Goal: Information Seeking & Learning: Compare options

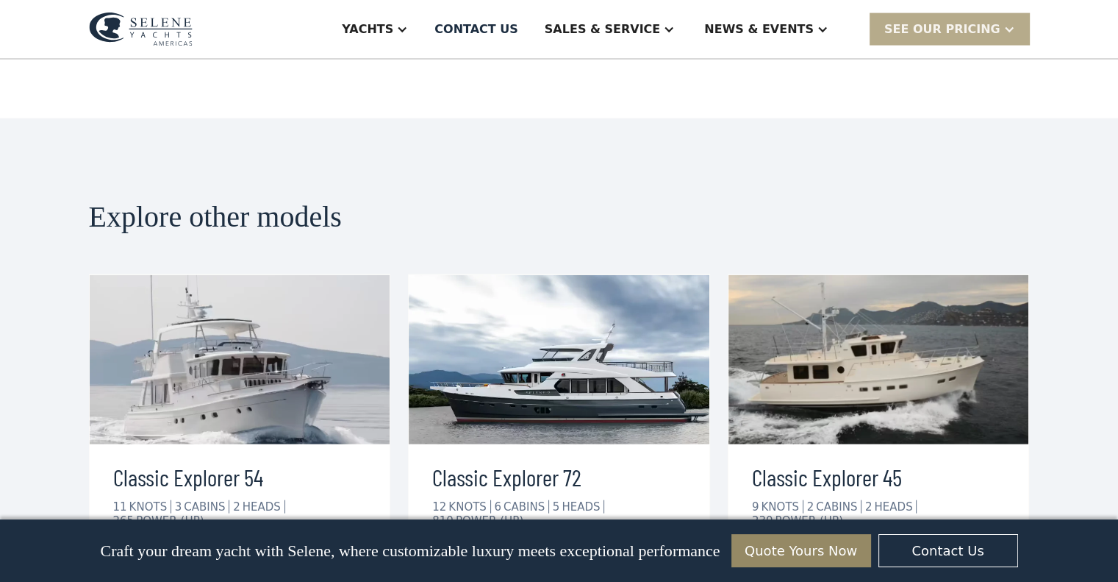
scroll to position [3380, 0]
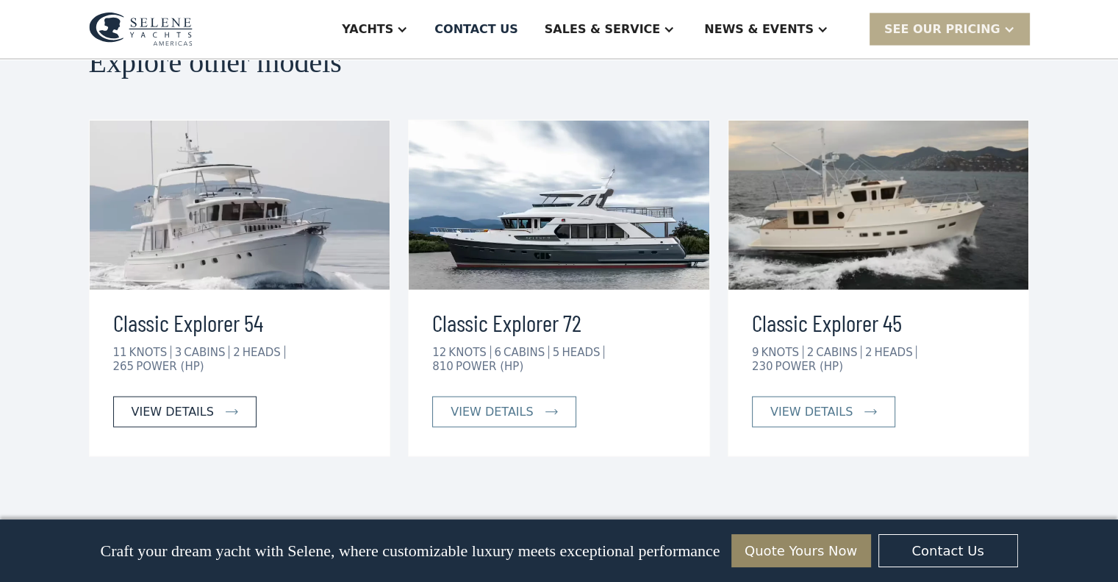
click at [185, 403] on div "view details" at bounding box center [173, 412] width 82 height 18
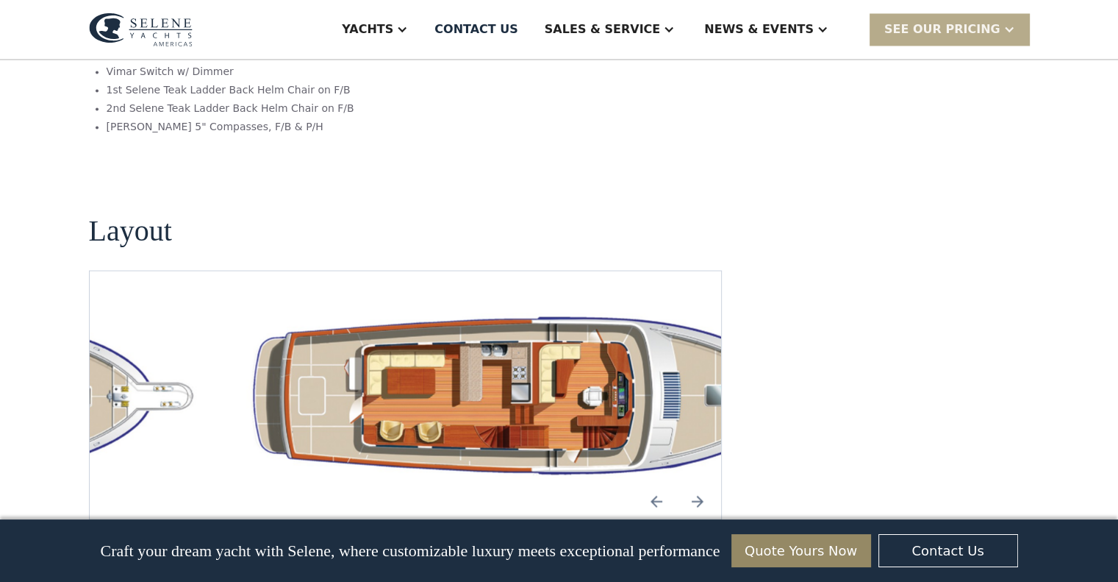
scroll to position [2573, 0]
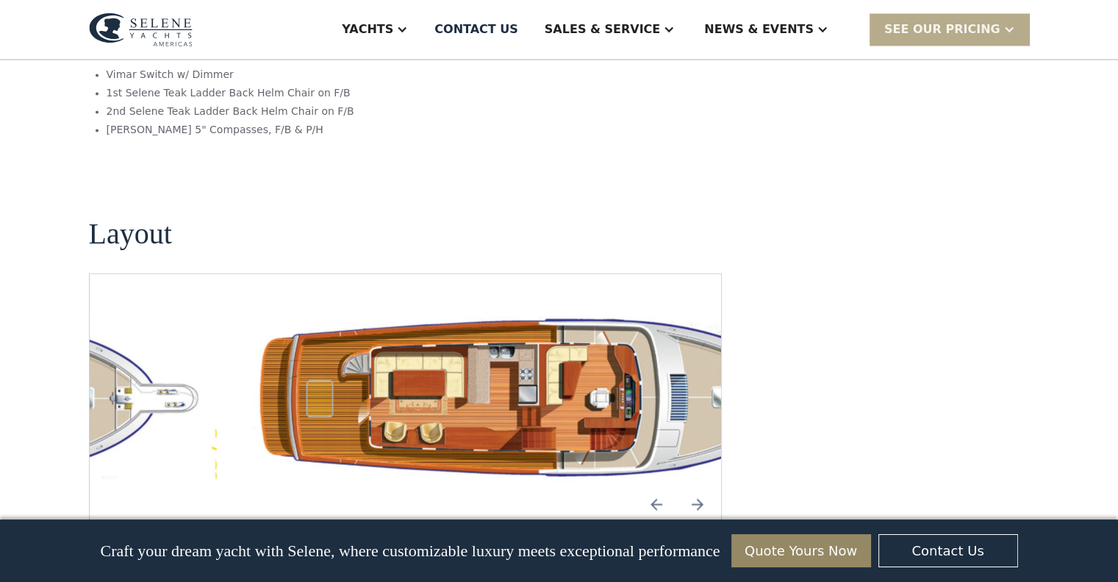
click at [698, 486] on img "Next slide" at bounding box center [697, 503] width 35 height 35
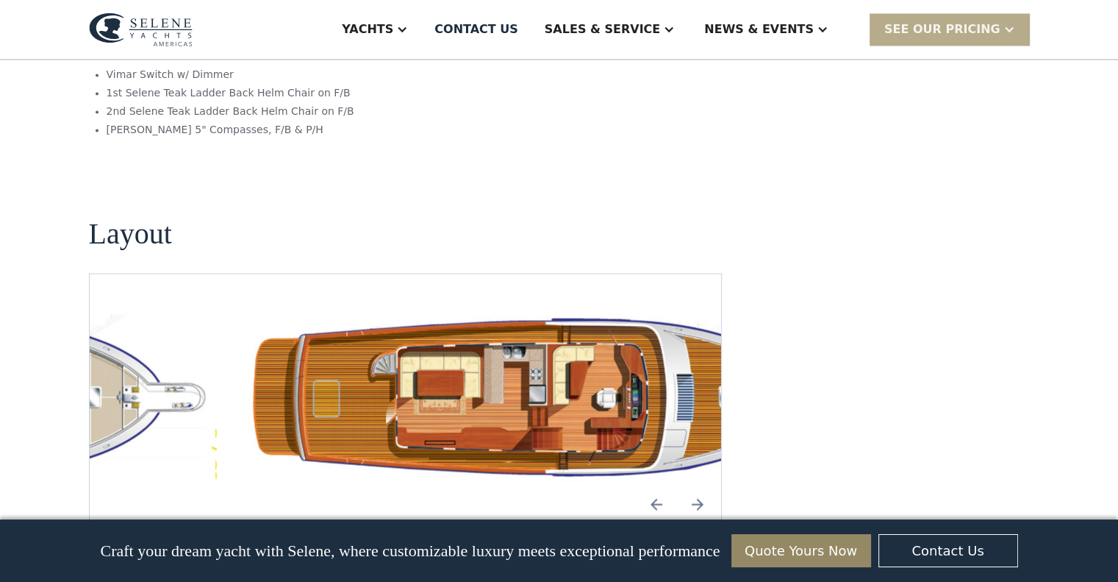
click at [698, 486] on img "Next slide" at bounding box center [697, 503] width 35 height 35
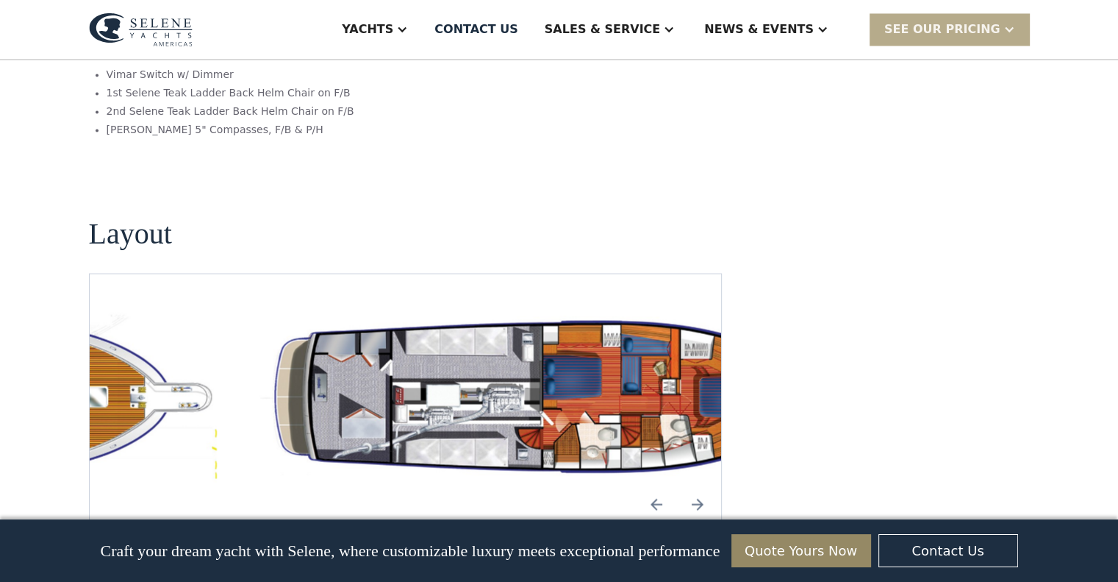
click at [698, 486] on img "Next slide" at bounding box center [697, 503] width 35 height 35
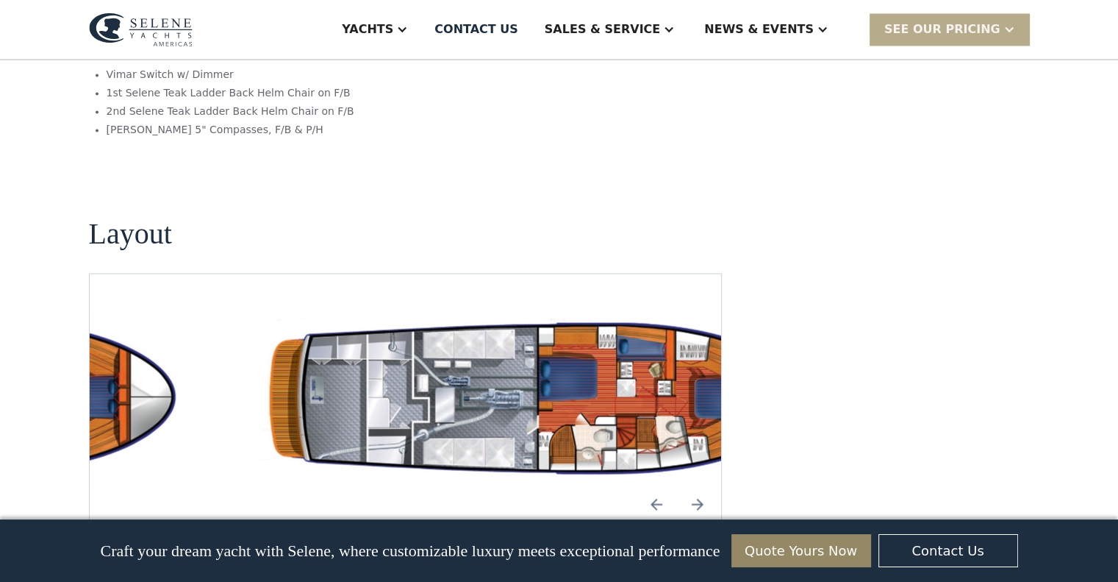
click at [698, 486] on img "Next slide" at bounding box center [697, 503] width 35 height 35
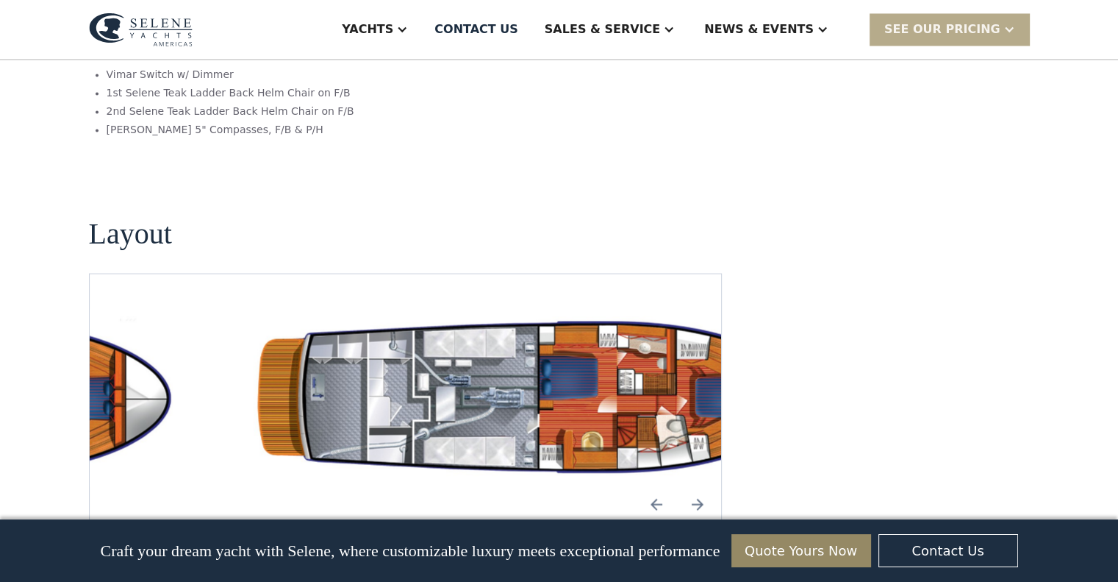
click at [698, 486] on img "Next slide" at bounding box center [697, 503] width 35 height 35
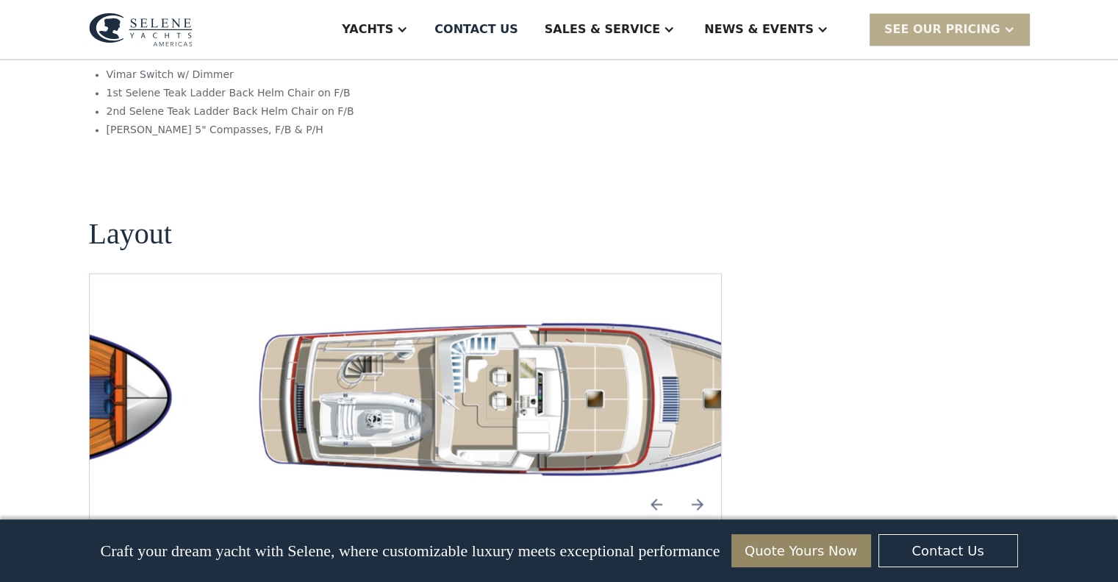
click at [698, 486] on img "Next slide" at bounding box center [697, 503] width 35 height 35
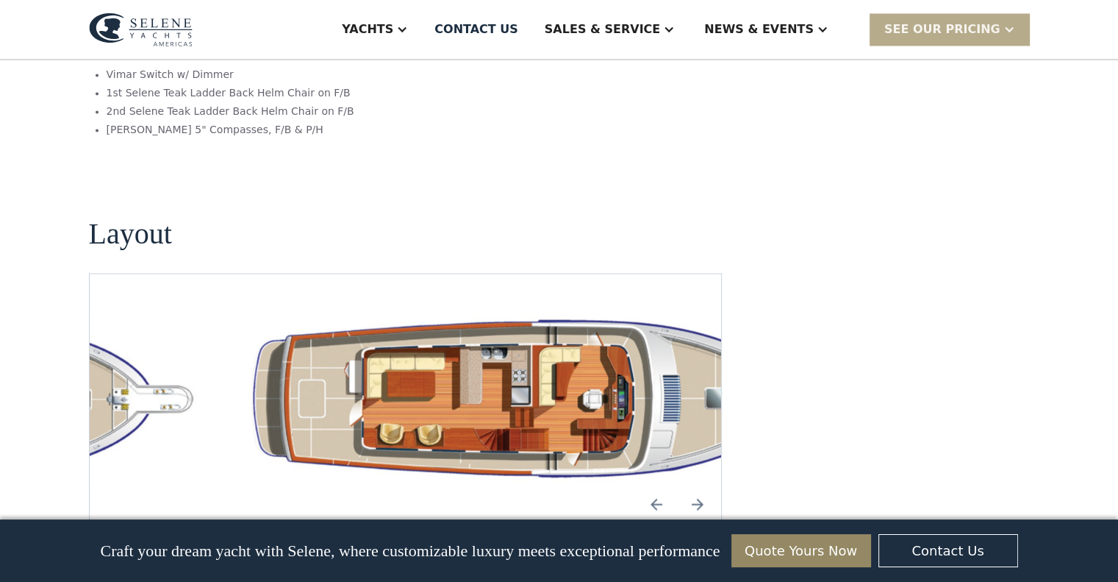
click at [698, 486] on img "Next slide" at bounding box center [697, 503] width 35 height 35
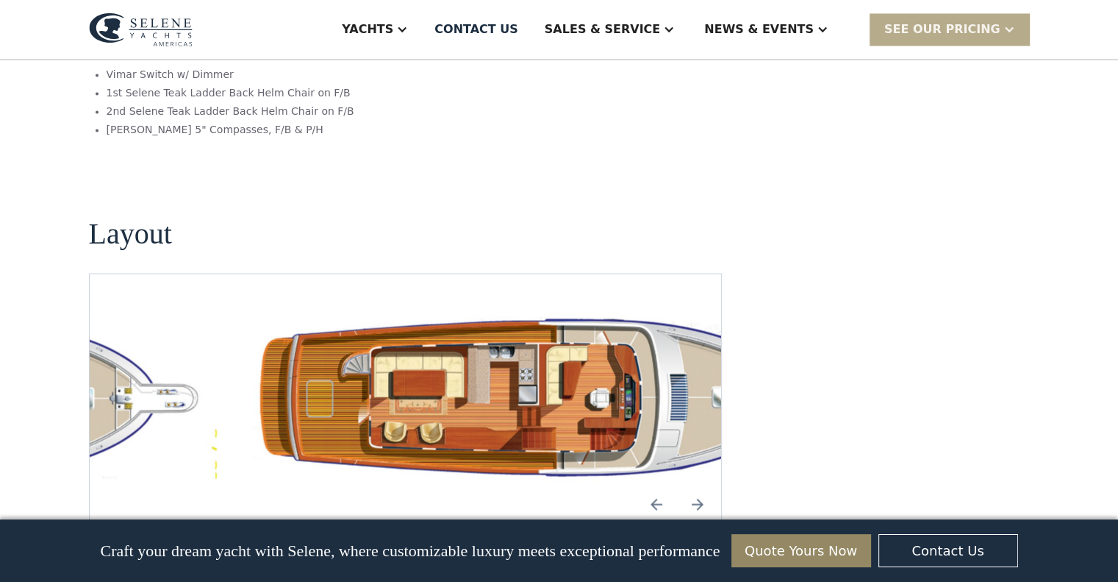
click at [698, 486] on img "Next slide" at bounding box center [697, 503] width 35 height 35
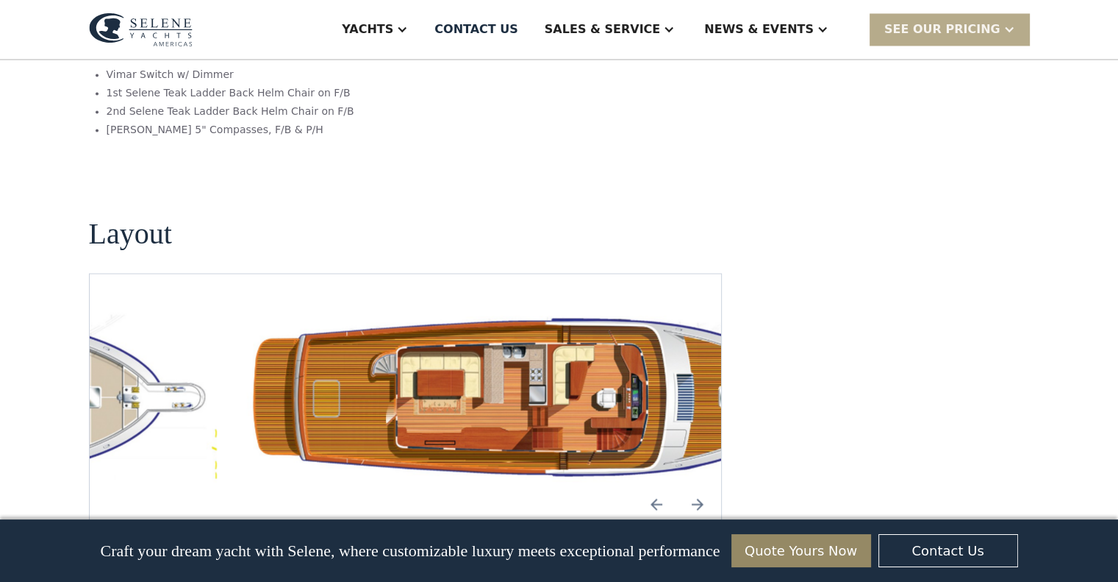
click at [698, 486] on img "Next slide" at bounding box center [697, 503] width 35 height 35
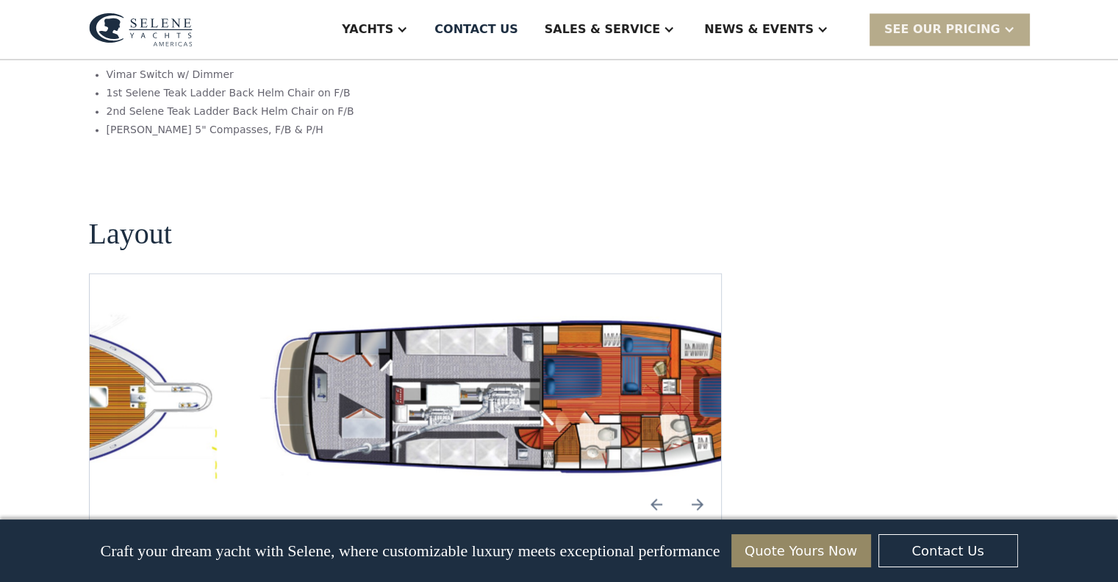
click at [698, 486] on img "Next slide" at bounding box center [697, 503] width 35 height 35
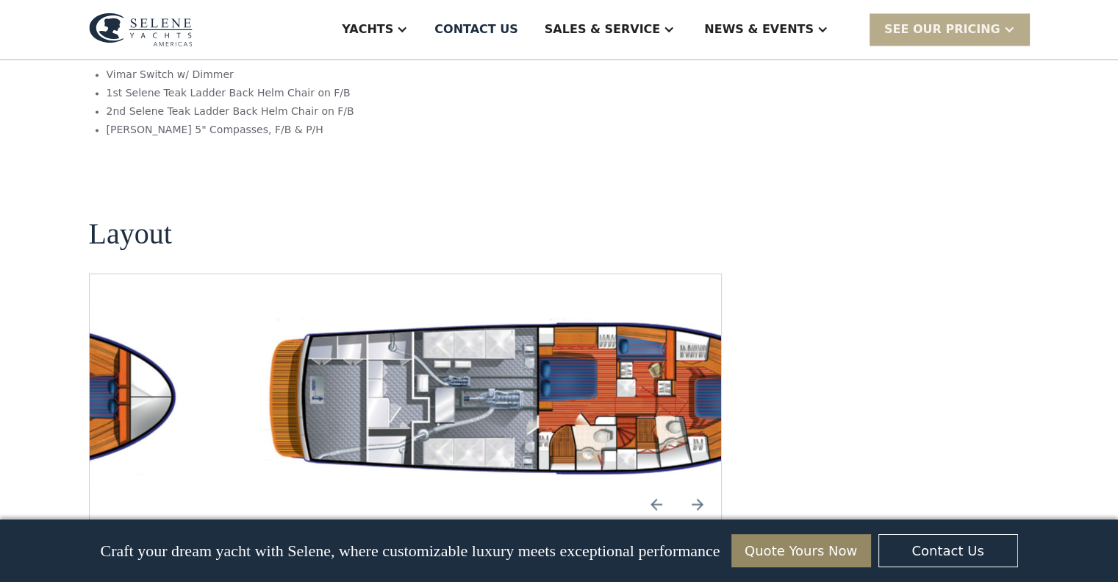
click at [698, 486] on img "Next slide" at bounding box center [697, 503] width 35 height 35
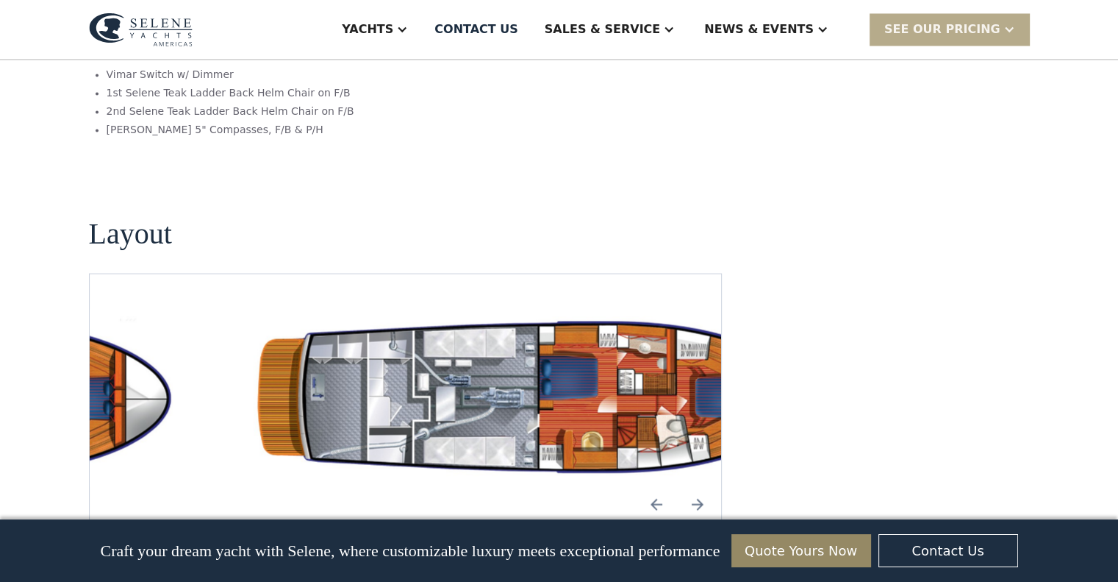
click at [698, 486] on img "Next slide" at bounding box center [697, 503] width 35 height 35
click at [697, 486] on img "Next slide" at bounding box center [697, 503] width 35 height 35
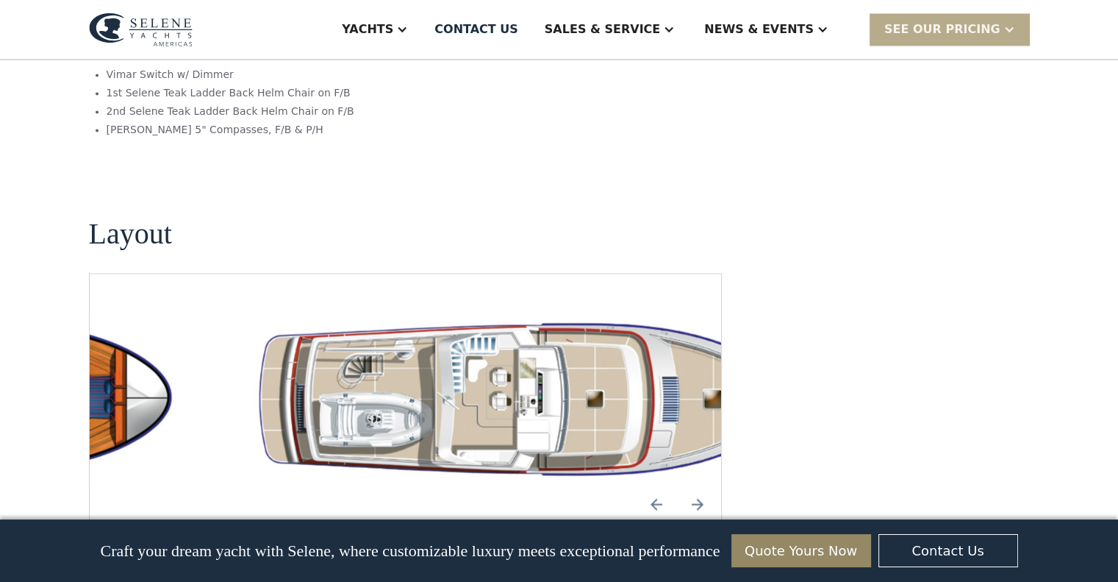
click at [697, 486] on img "Next slide" at bounding box center [697, 503] width 35 height 35
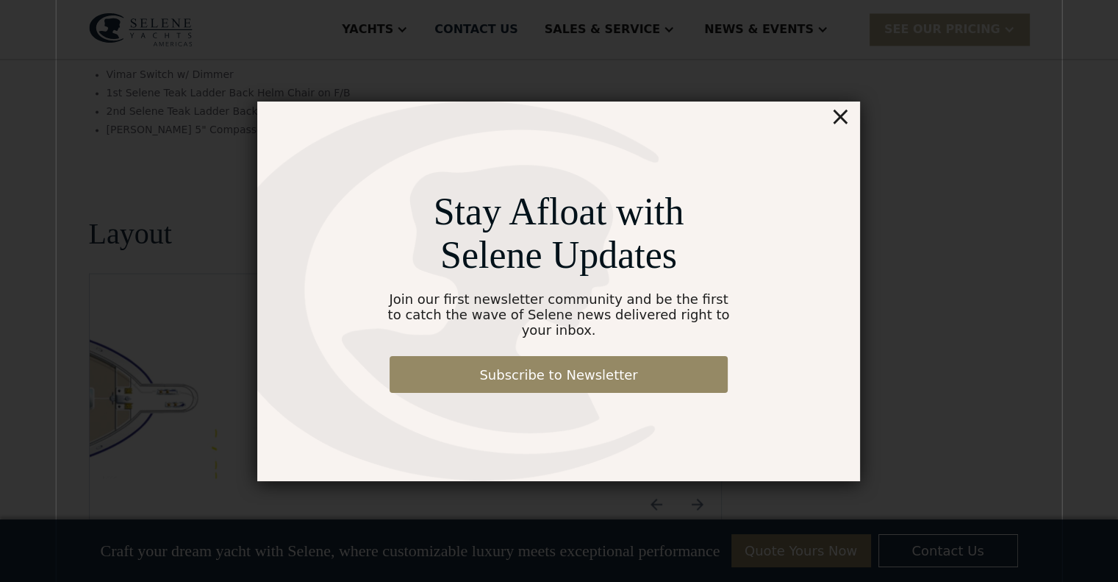
click at [841, 124] on div "×" at bounding box center [840, 115] width 21 height 29
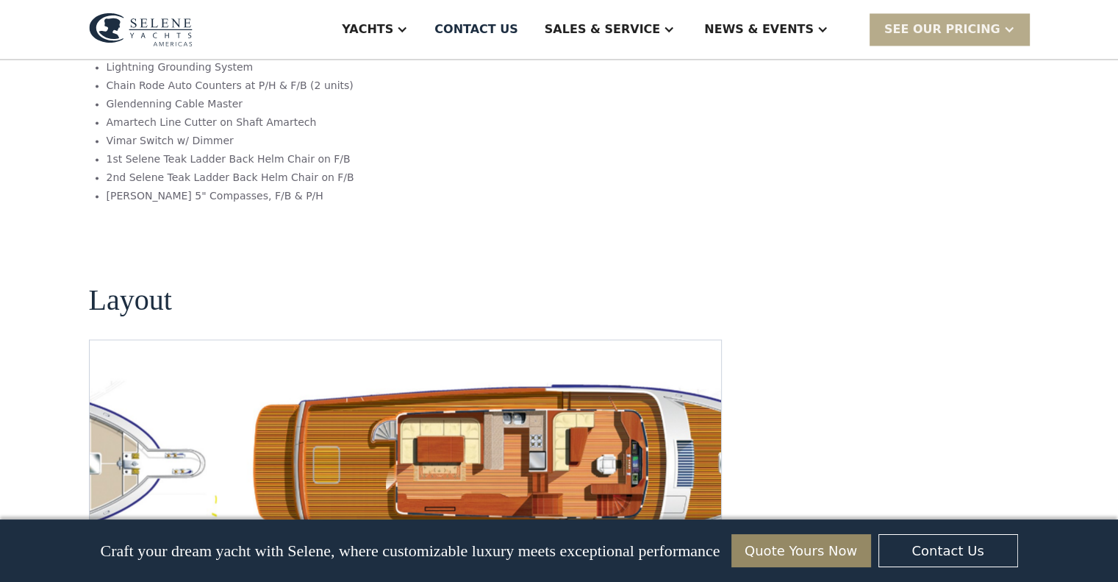
scroll to position [2500, 0]
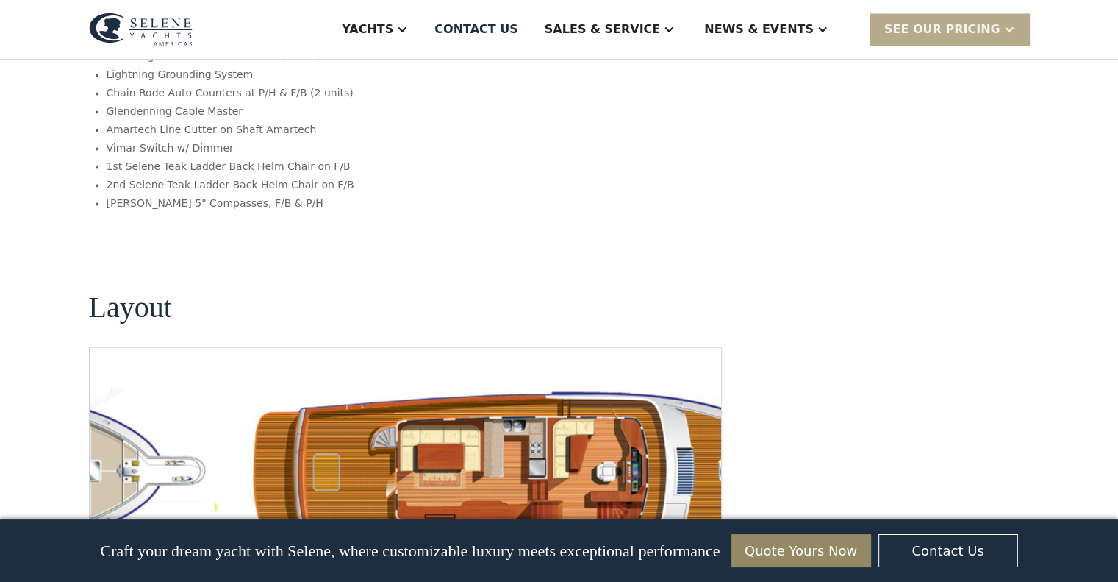
click at [701, 559] on img "Next slide" at bounding box center [697, 576] width 35 height 35
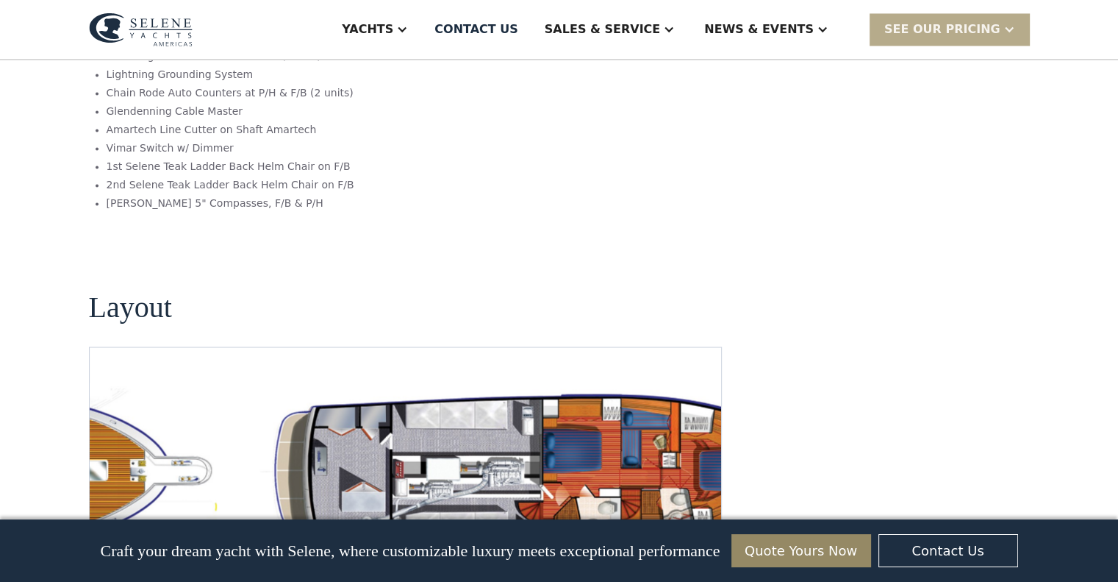
click at [701, 559] on img "Next slide" at bounding box center [697, 576] width 35 height 35
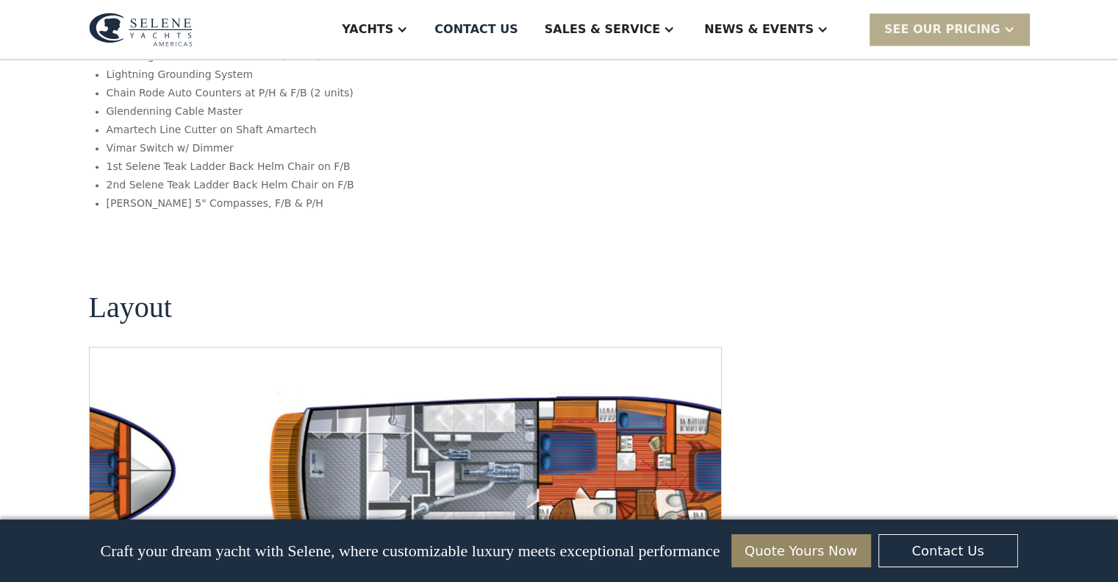
click at [701, 559] on img "Next slide" at bounding box center [697, 576] width 35 height 35
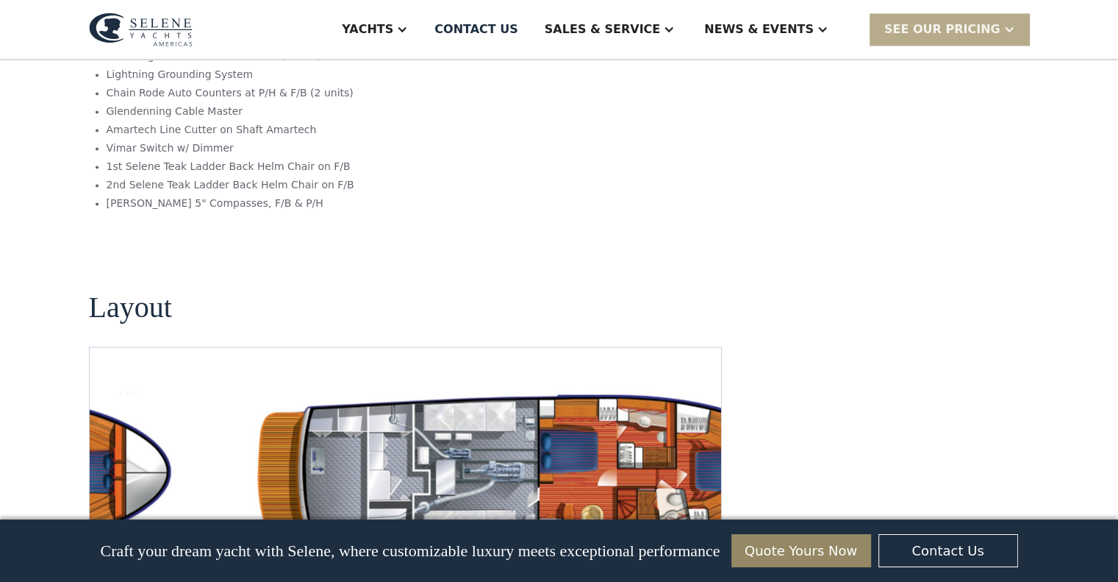
click at [701, 559] on img "Next slide" at bounding box center [697, 576] width 35 height 35
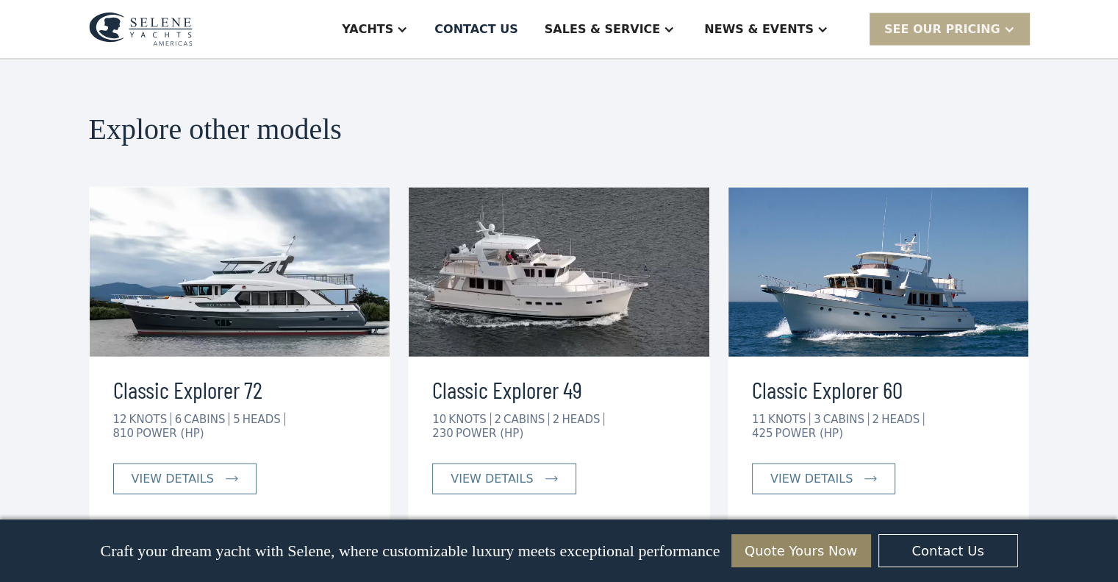
scroll to position [3182, 0]
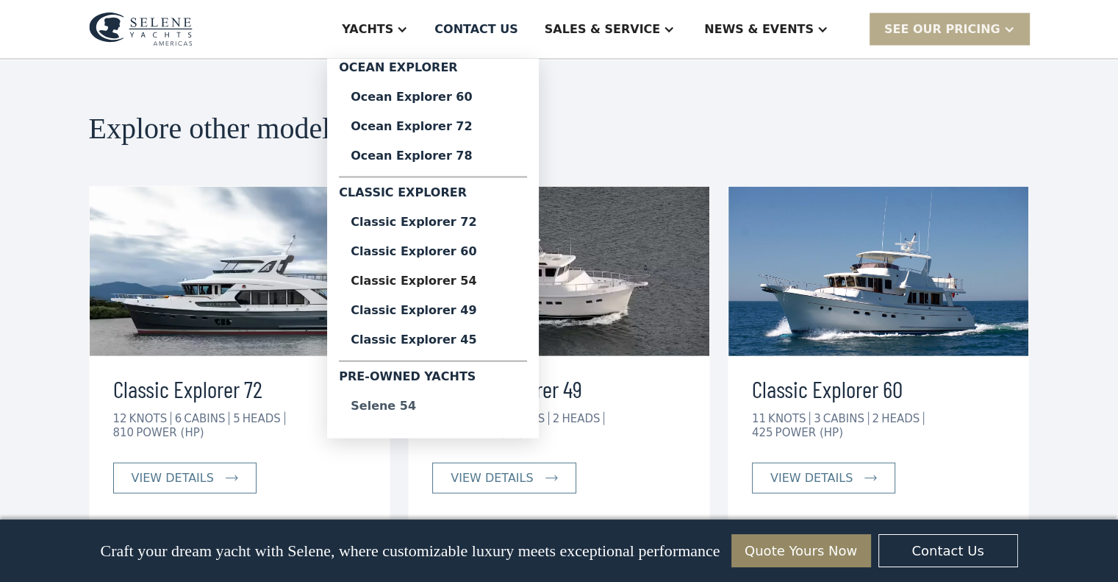
click at [451, 407] on div "Selene 54" at bounding box center [433, 406] width 165 height 12
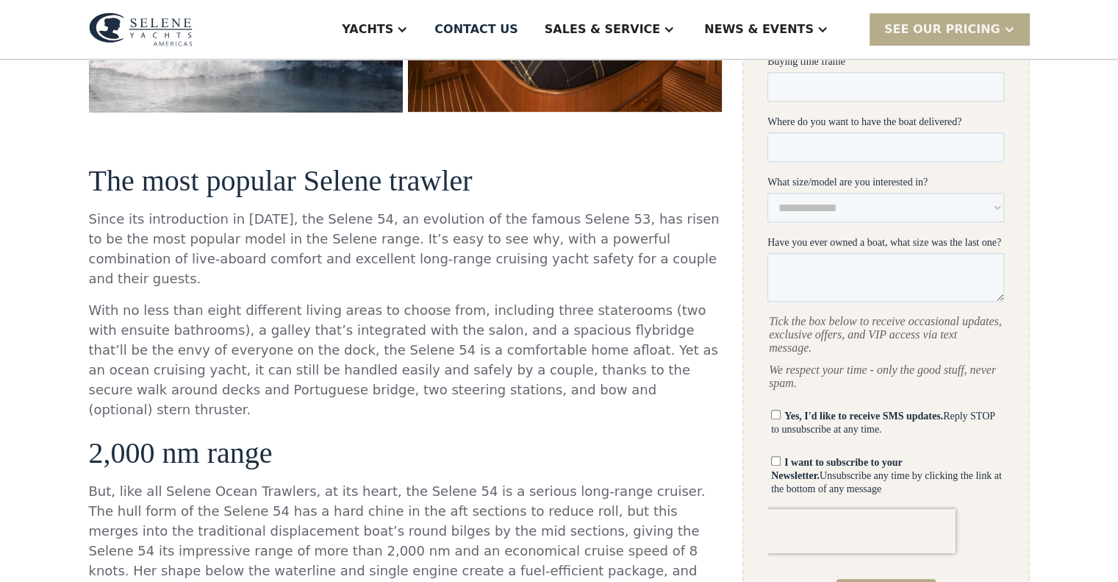
scroll to position [0, 0]
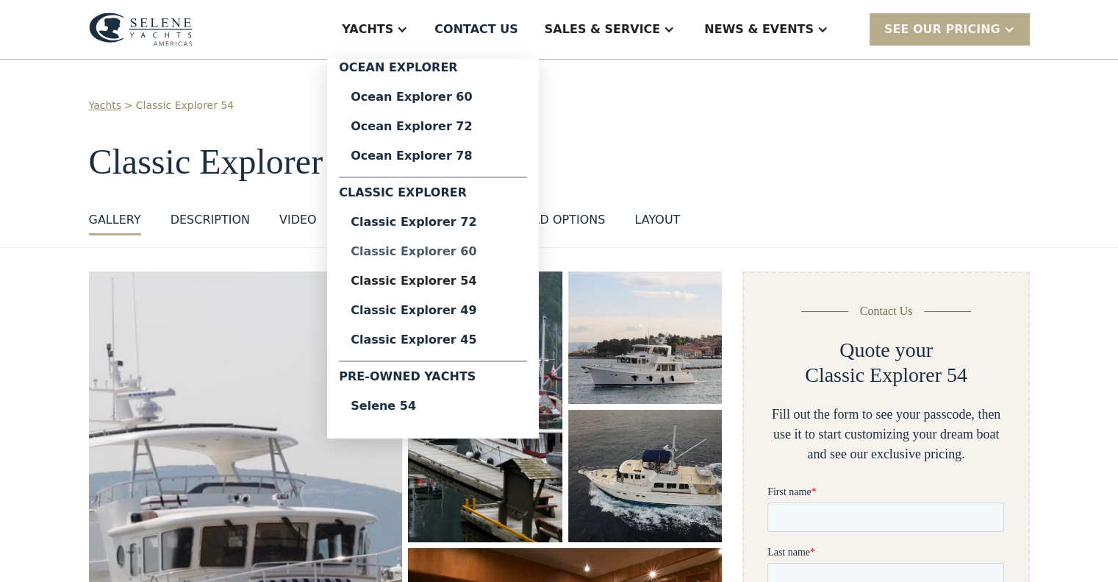
click at [479, 250] on div "Classic Explorer 60" at bounding box center [433, 252] width 165 height 12
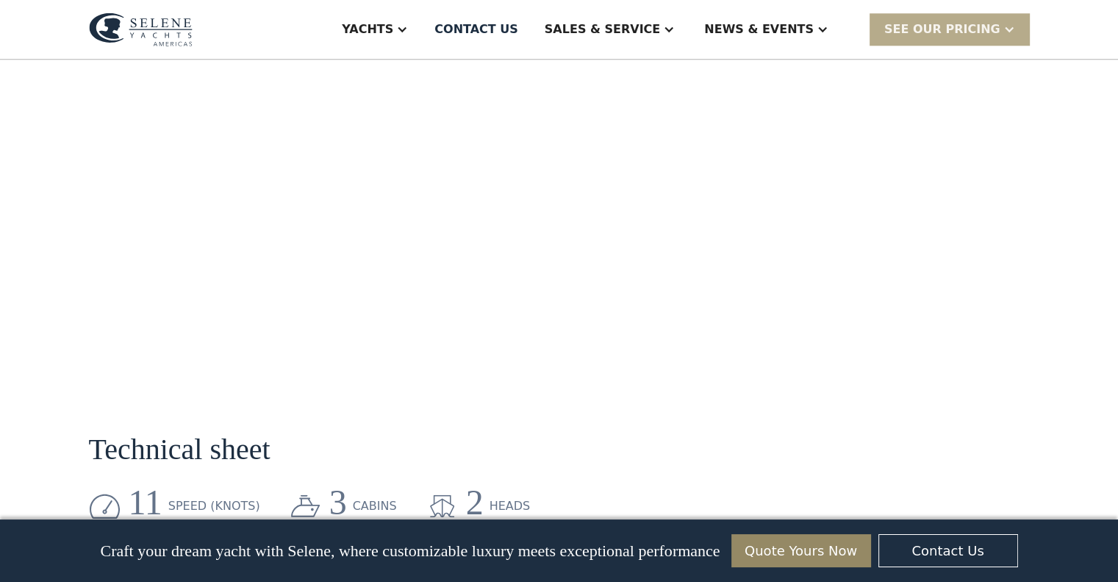
scroll to position [1500, 0]
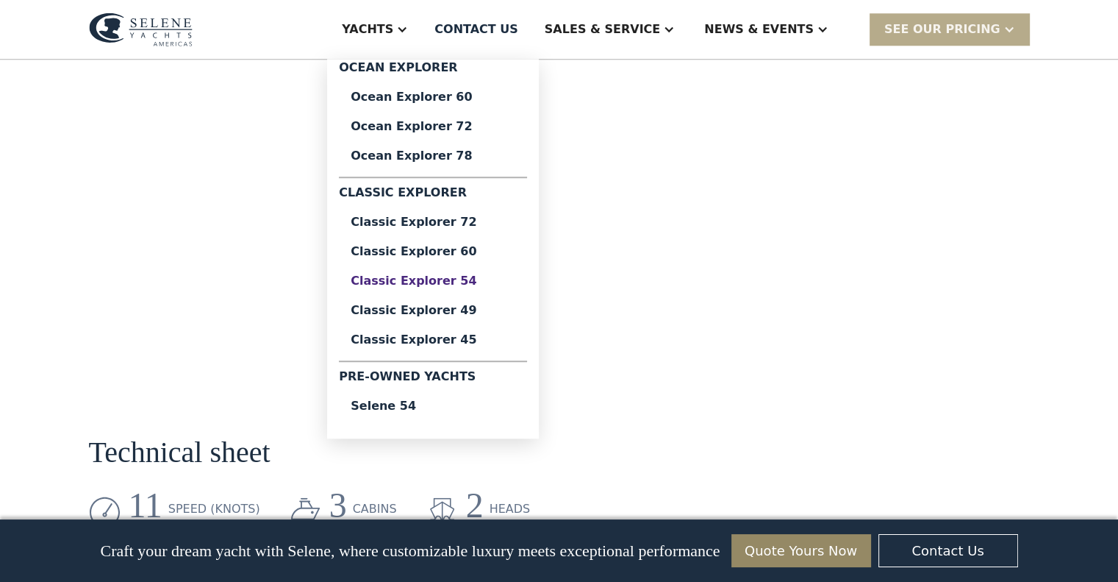
click at [500, 282] on div "Classic Explorer 54" at bounding box center [433, 281] width 165 height 12
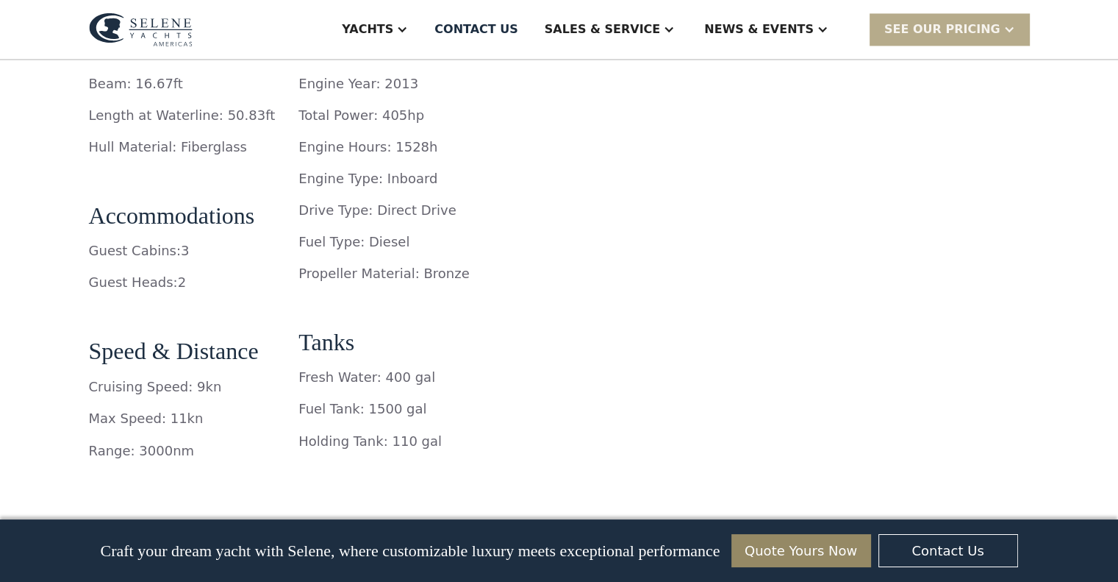
scroll to position [2358, 0]
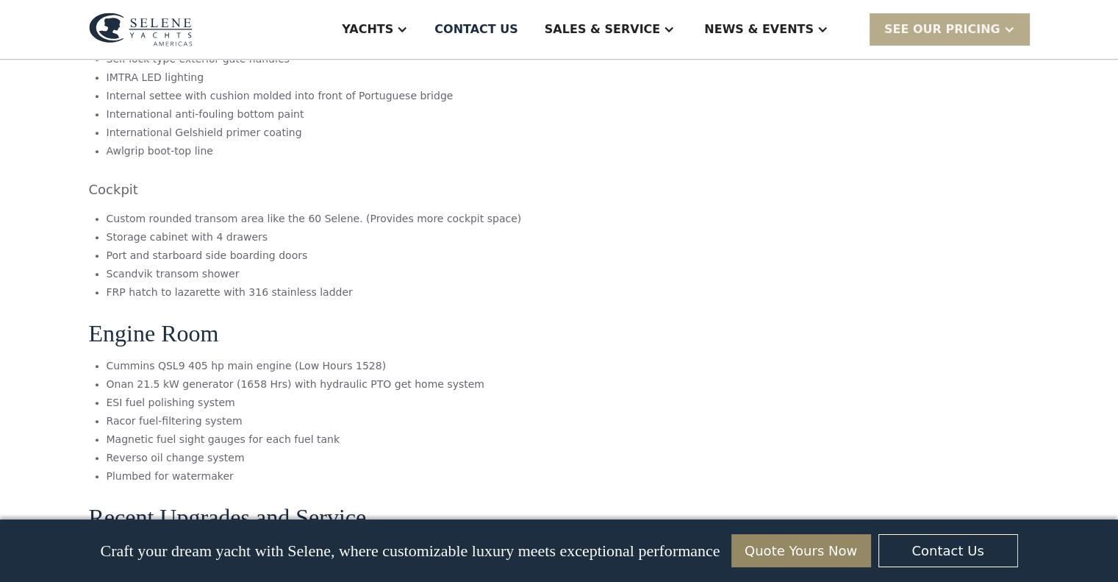
scroll to position [6352, 0]
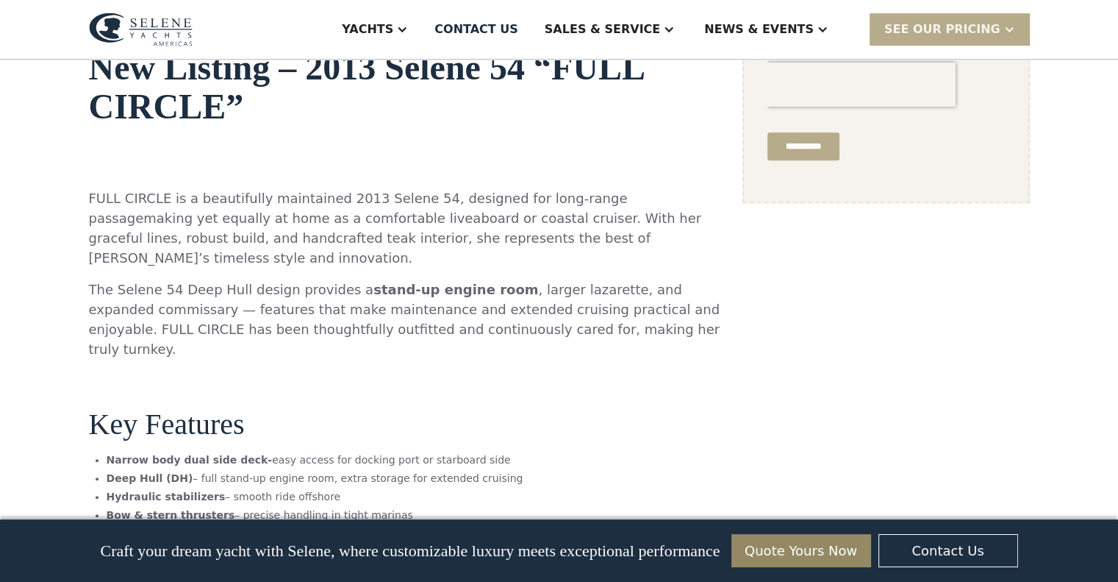
scroll to position [759, 0]
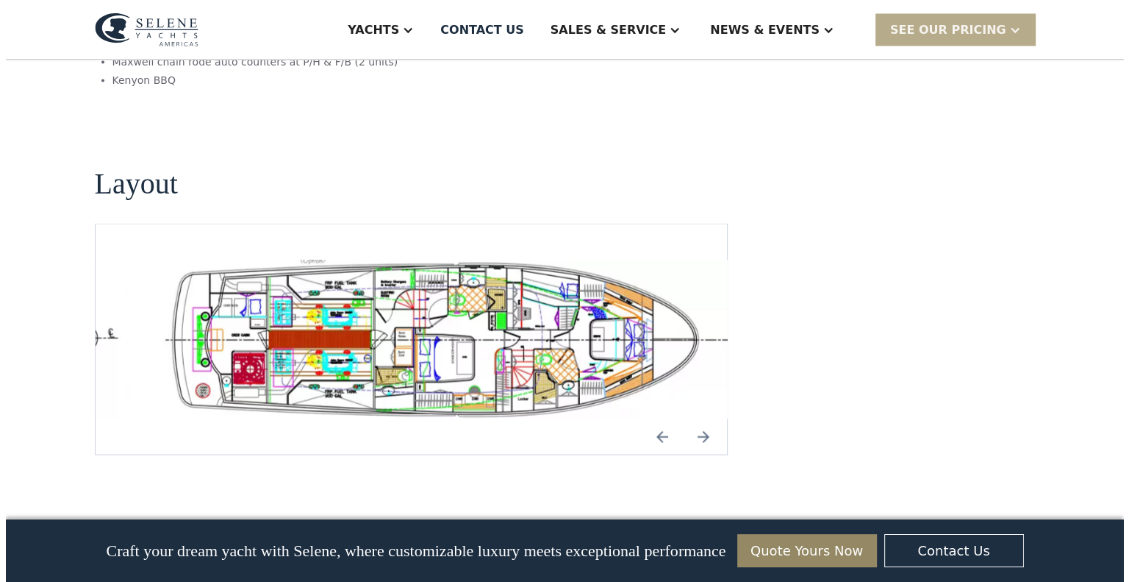
scroll to position [2775, 0]
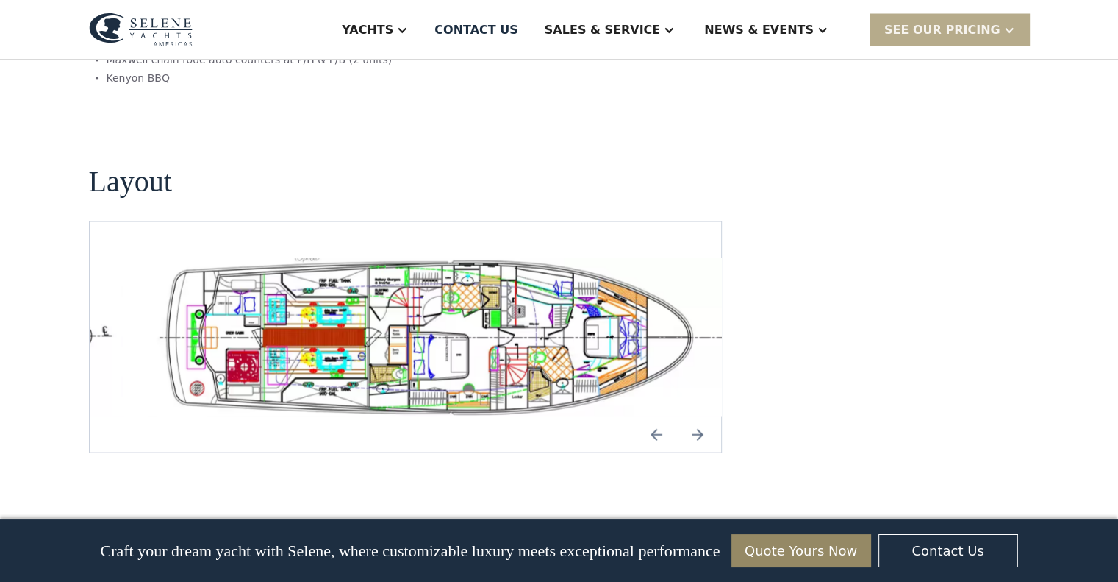
click at [365, 301] on img "open lightbox" at bounding box center [452, 337] width 609 height 160
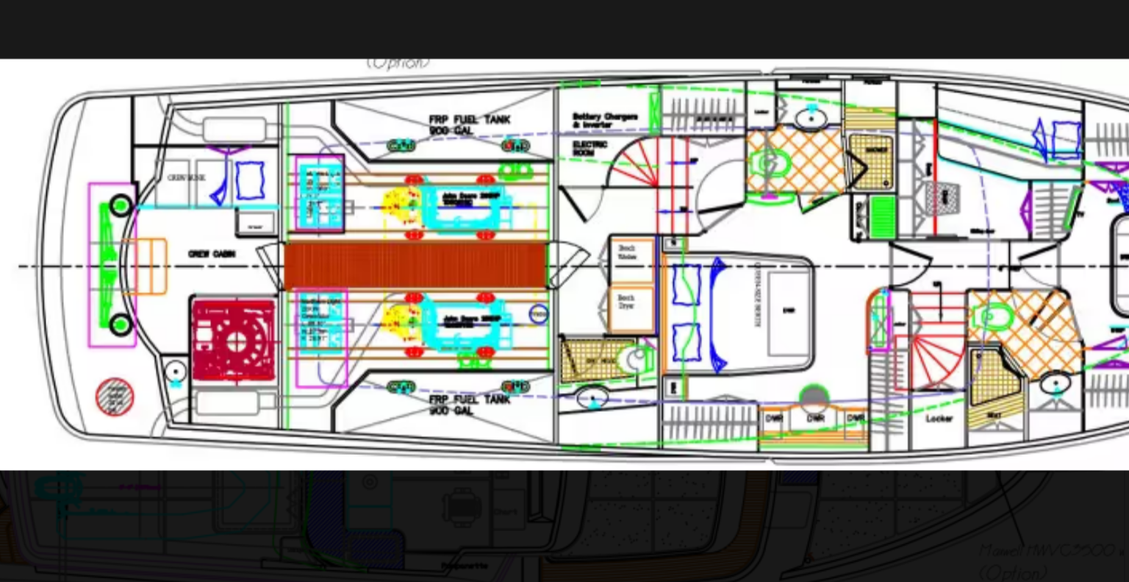
click at [270, 142] on div at bounding box center [564, 256] width 1129 height 488
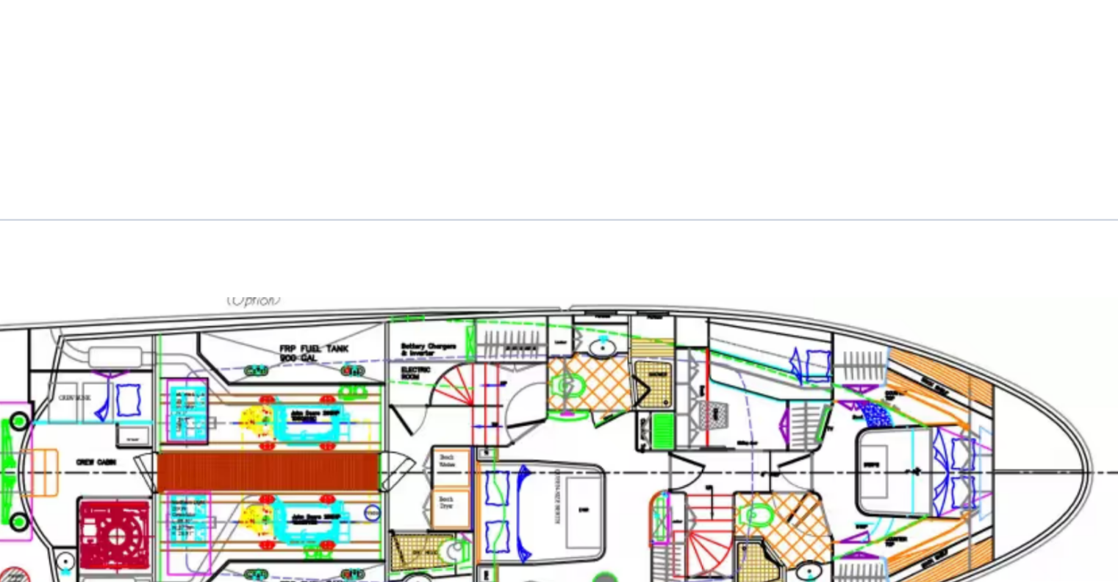
click at [701, 416] on img "Next slide" at bounding box center [697, 433] width 35 height 35
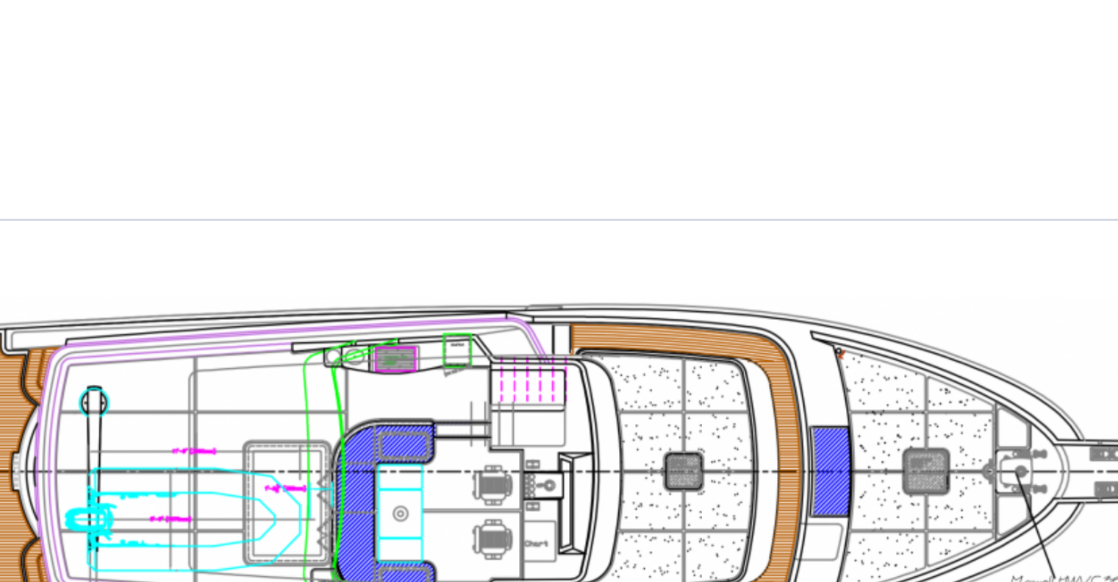
click at [596, 282] on img "open lightbox" at bounding box center [452, 337] width 609 height 160
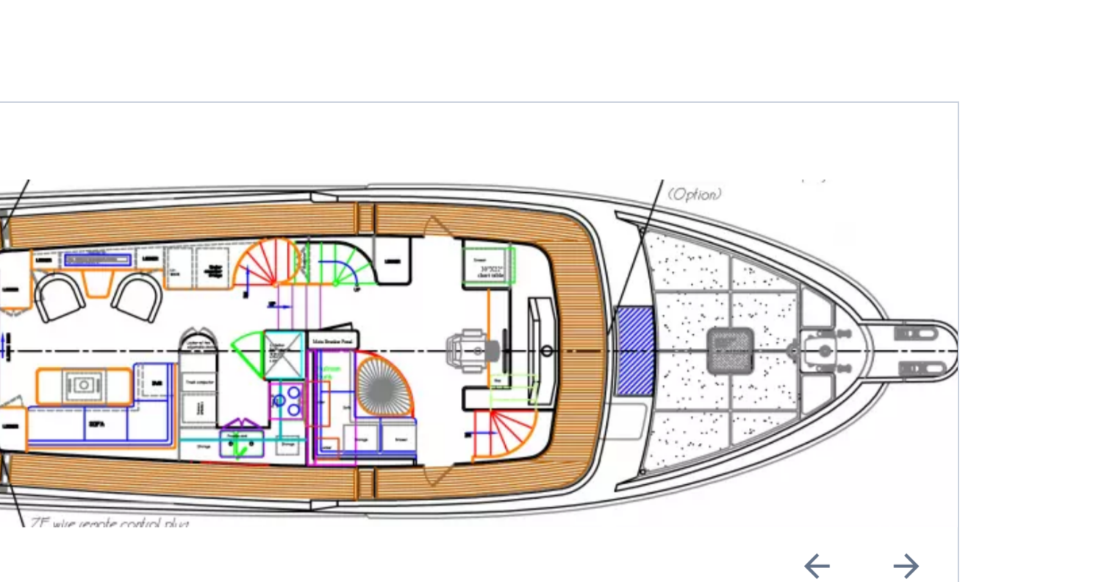
click at [695, 416] on img "Next slide" at bounding box center [697, 433] width 35 height 35
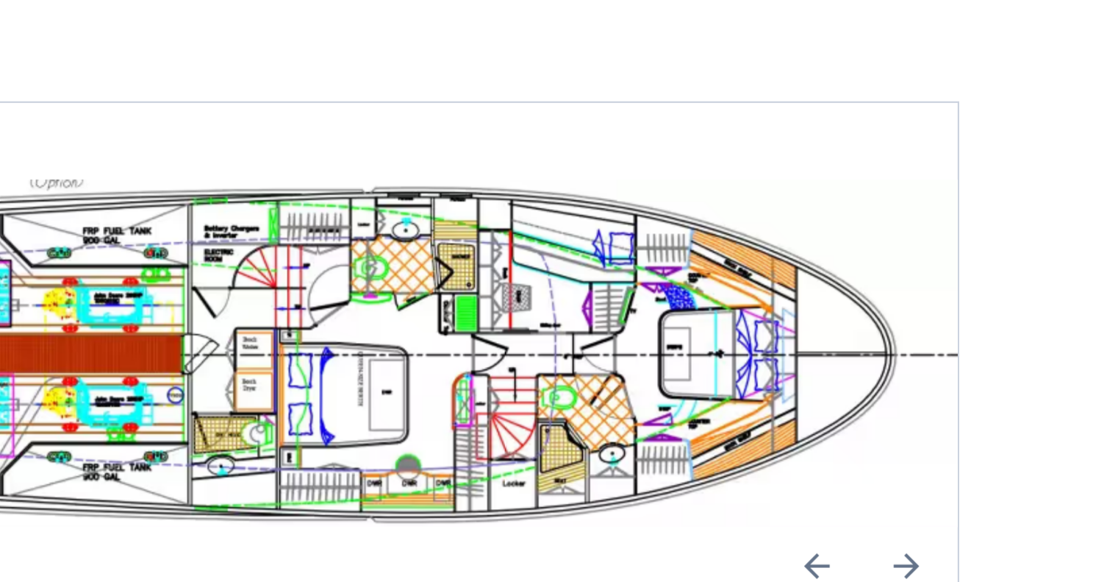
click at [557, 293] on img "open lightbox" at bounding box center [452, 337] width 609 height 160
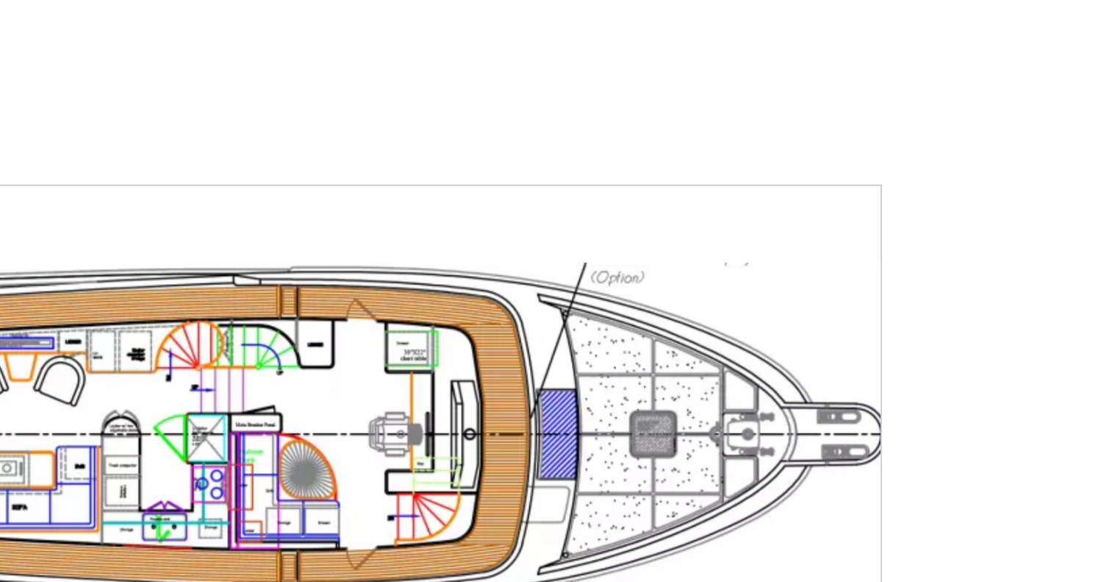
click at [529, 257] on img "open lightbox" at bounding box center [452, 337] width 609 height 160
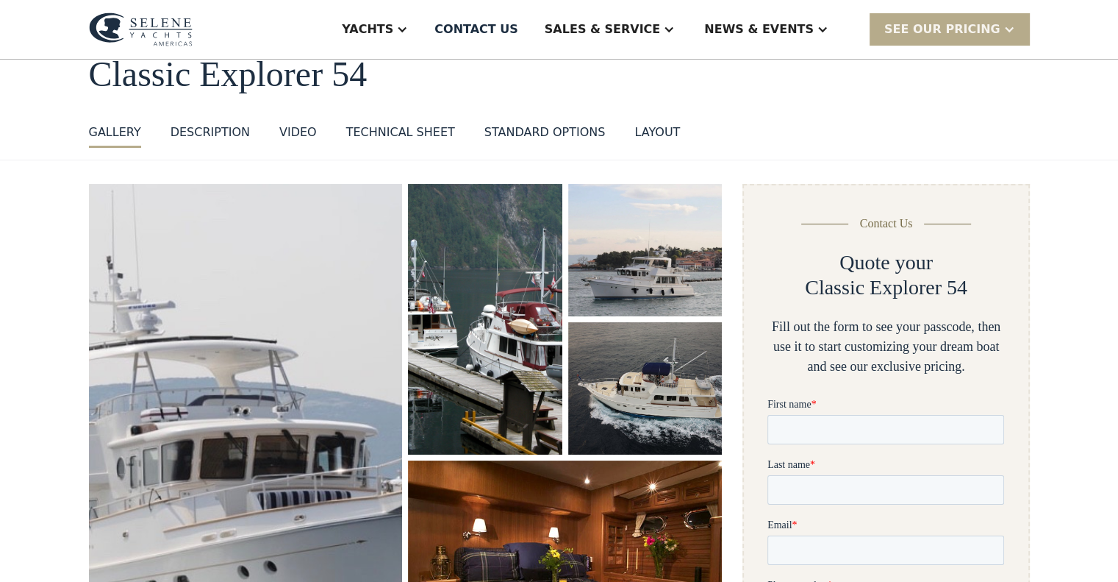
scroll to position [88, 0]
click at [538, 130] on div "standard options" at bounding box center [544, 132] width 121 height 18
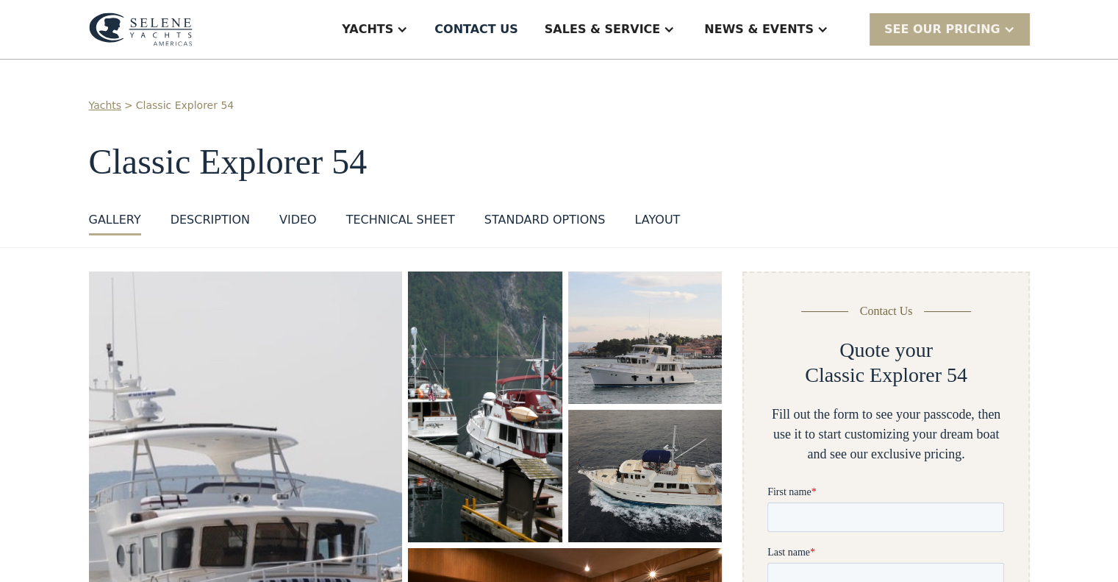
click at [634, 214] on div "layout" at bounding box center [657, 220] width 46 height 18
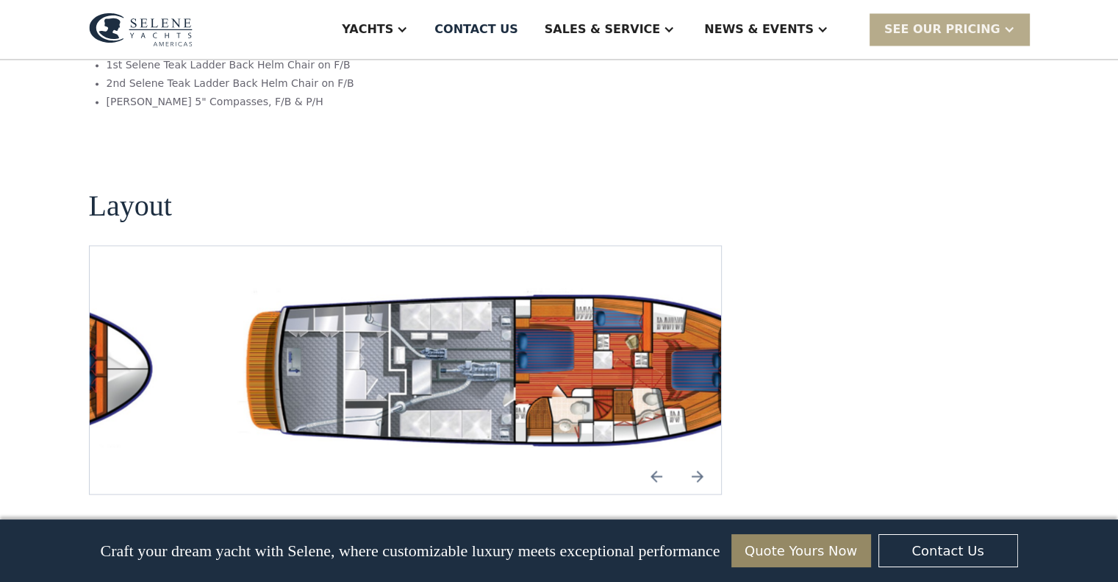
scroll to position [2605, 0]
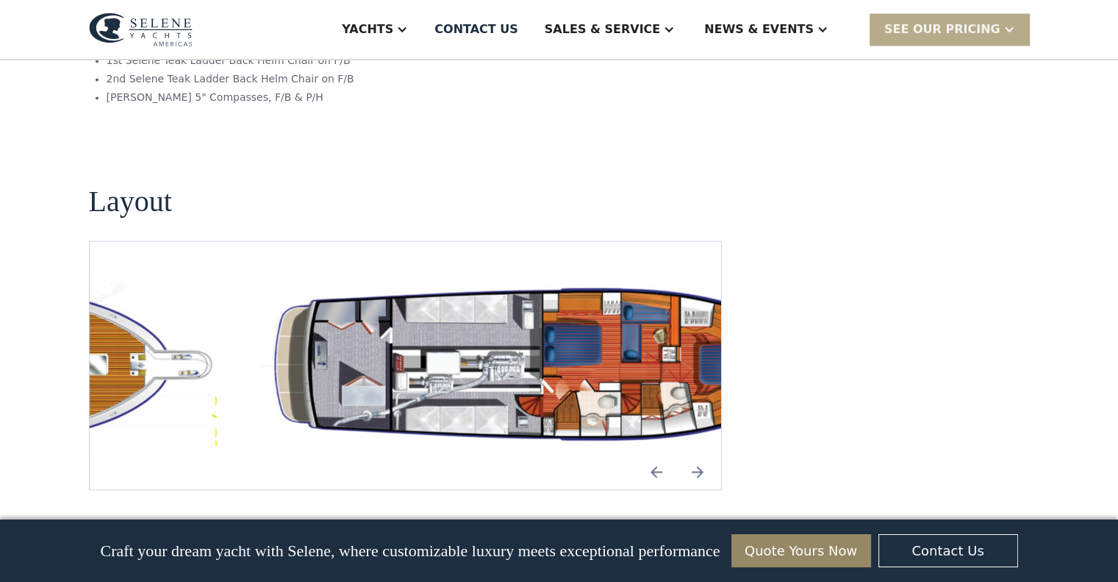
click at [611, 276] on img "open lightbox" at bounding box center [544, 364] width 609 height 177
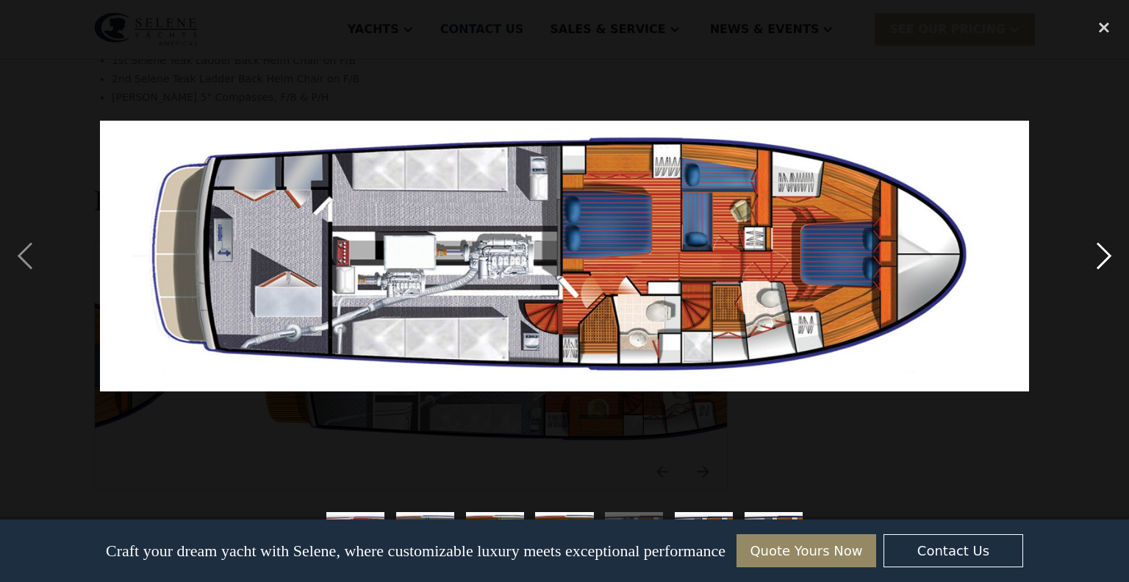
click at [1094, 246] on div "next image" at bounding box center [1104, 256] width 50 height 488
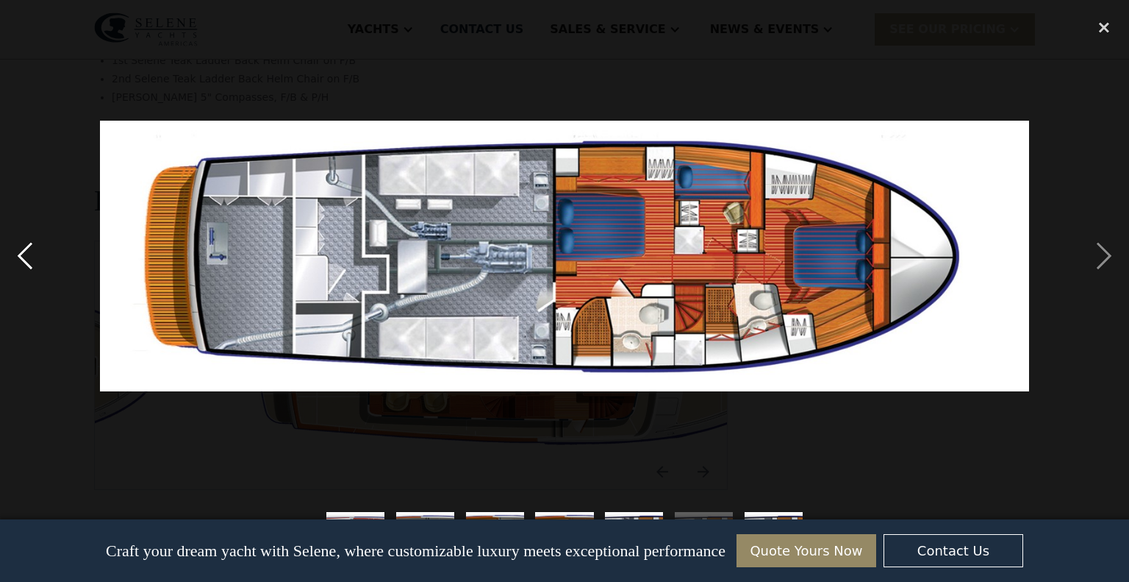
click at [24, 253] on div "previous image" at bounding box center [25, 256] width 50 height 488
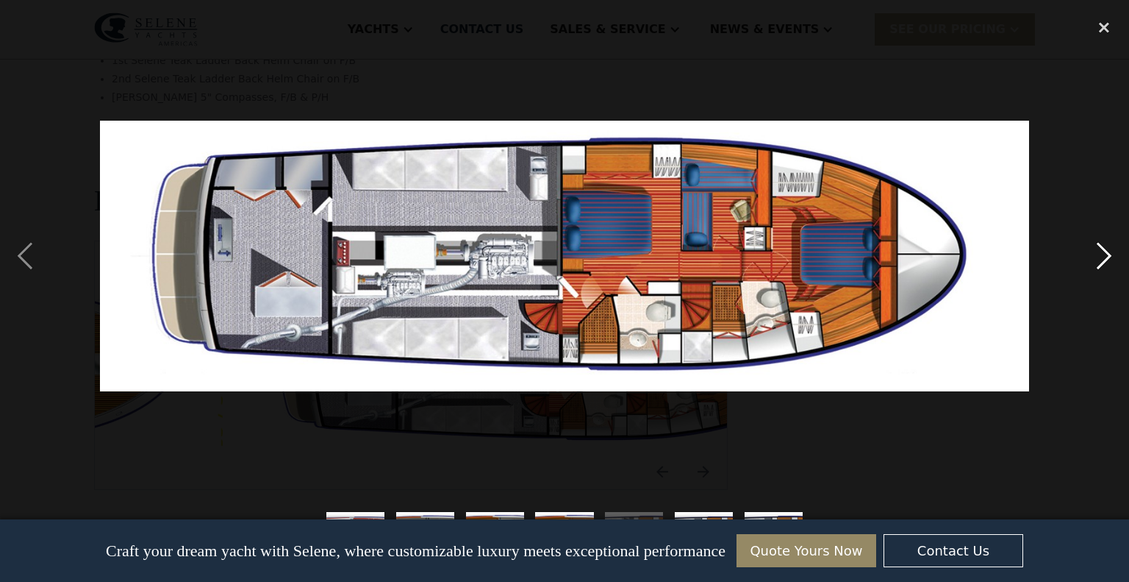
click at [1101, 258] on div "next image" at bounding box center [1104, 256] width 50 height 488
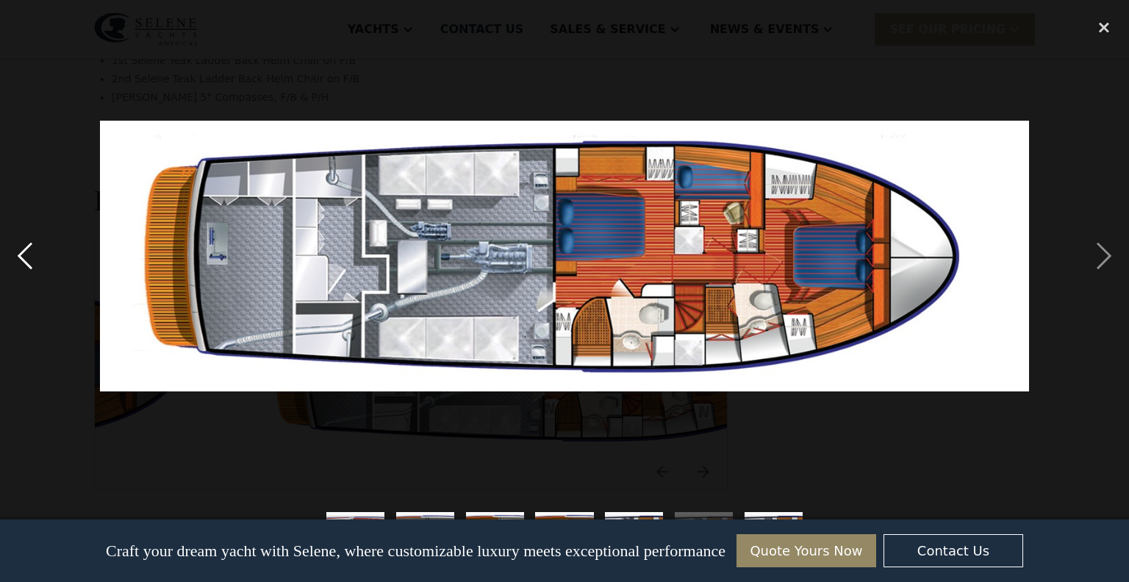
click at [26, 252] on div "previous image" at bounding box center [25, 256] width 50 height 488
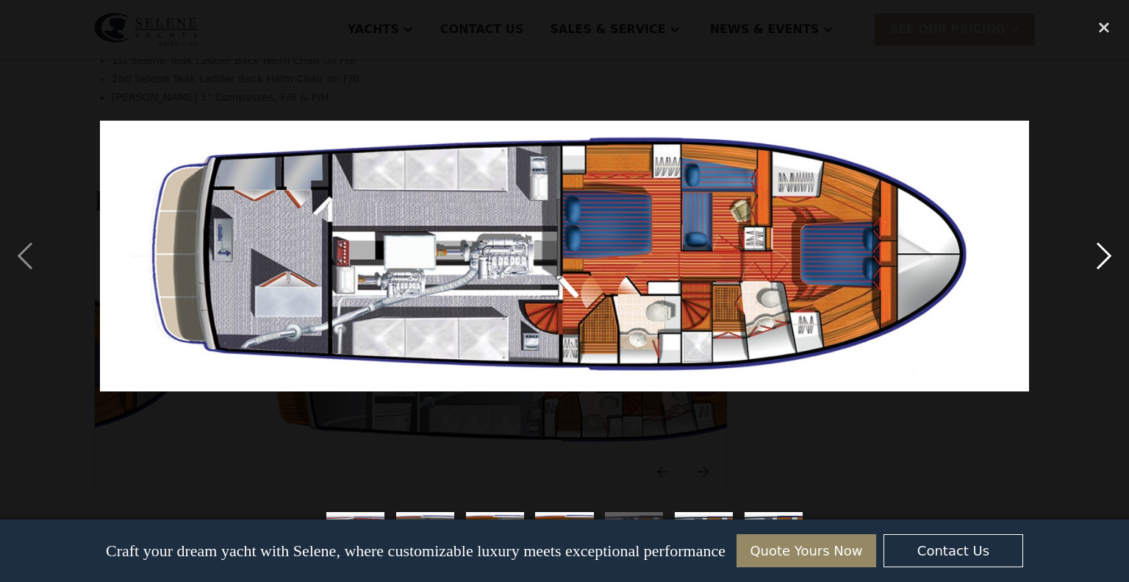
click at [1106, 250] on div "next image" at bounding box center [1104, 256] width 50 height 488
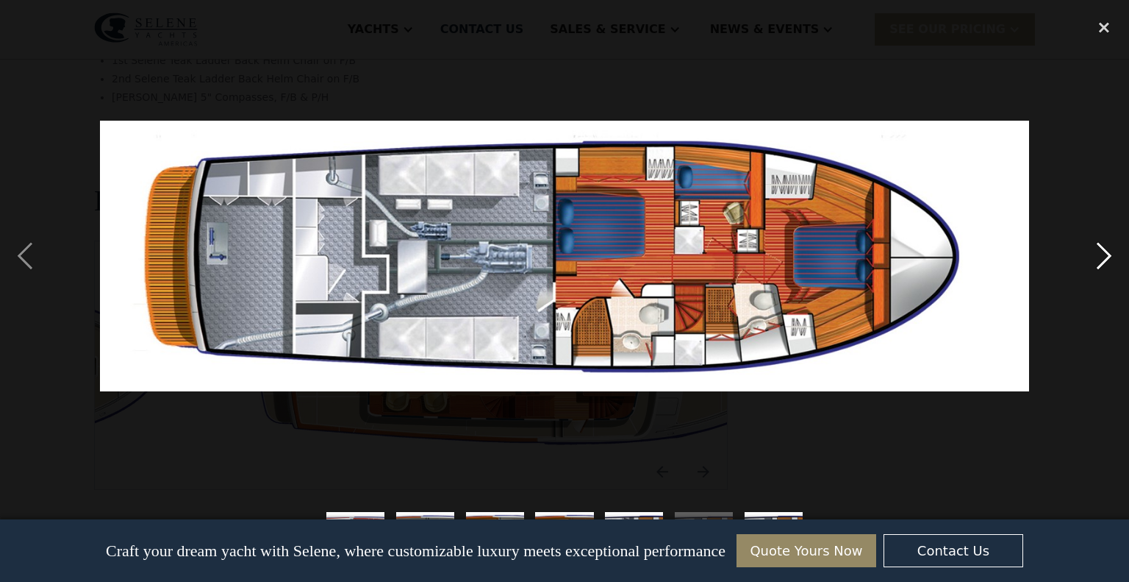
click at [1106, 250] on div "next image" at bounding box center [1104, 256] width 50 height 488
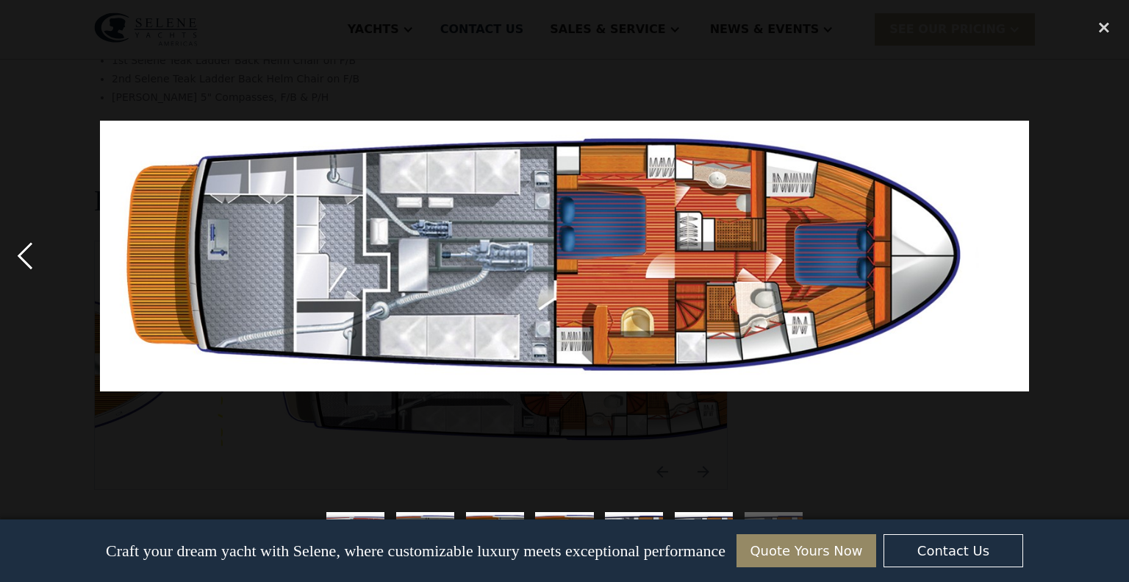
click at [30, 254] on div "previous image" at bounding box center [25, 256] width 50 height 488
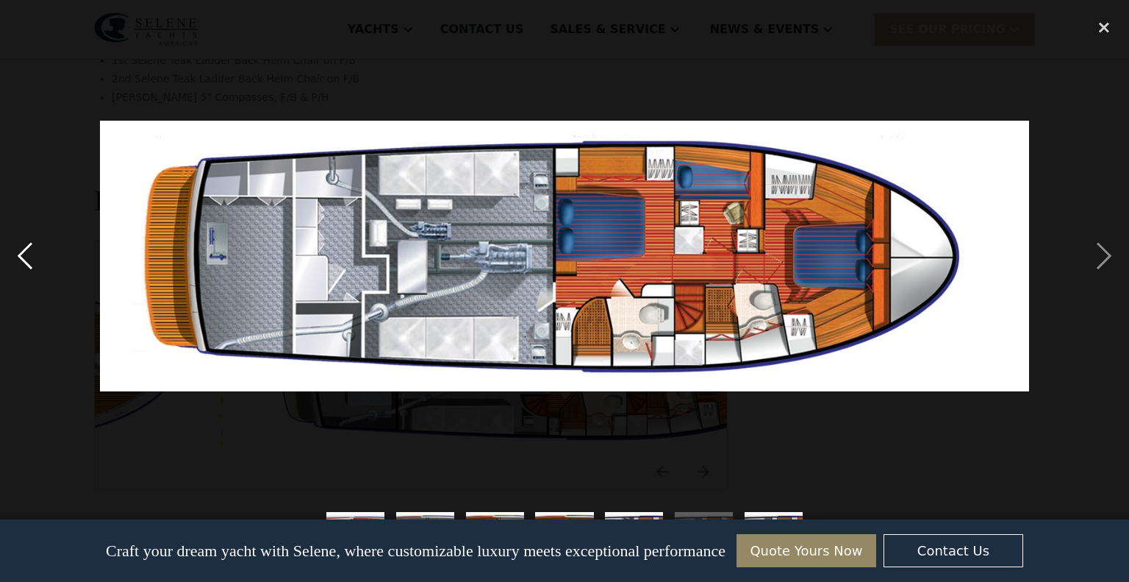
click at [27, 247] on div "previous image" at bounding box center [25, 256] width 50 height 488
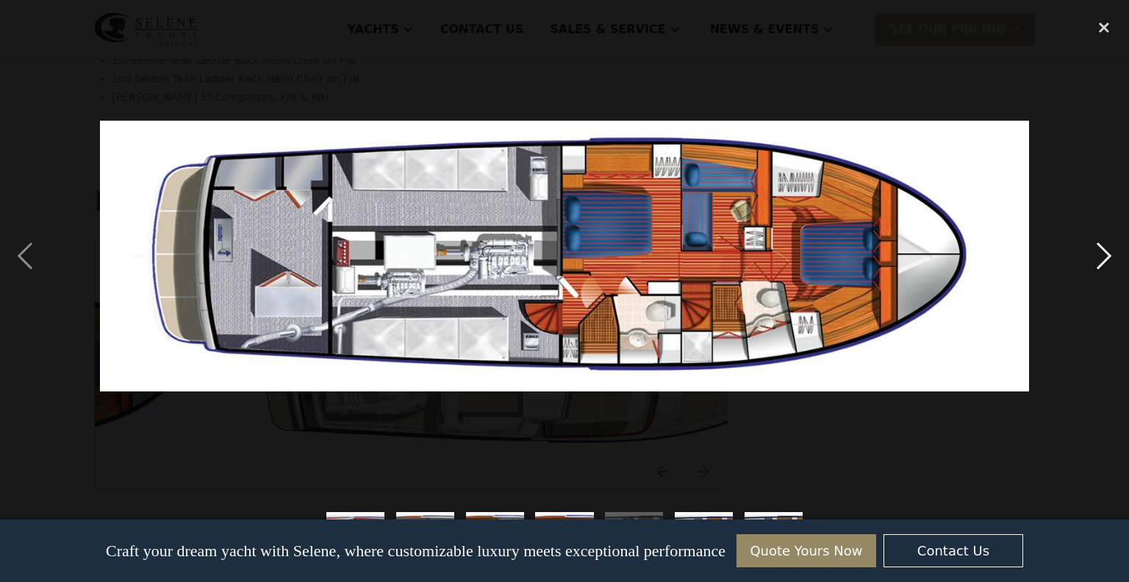
click at [1095, 253] on div "next image" at bounding box center [1104, 256] width 50 height 488
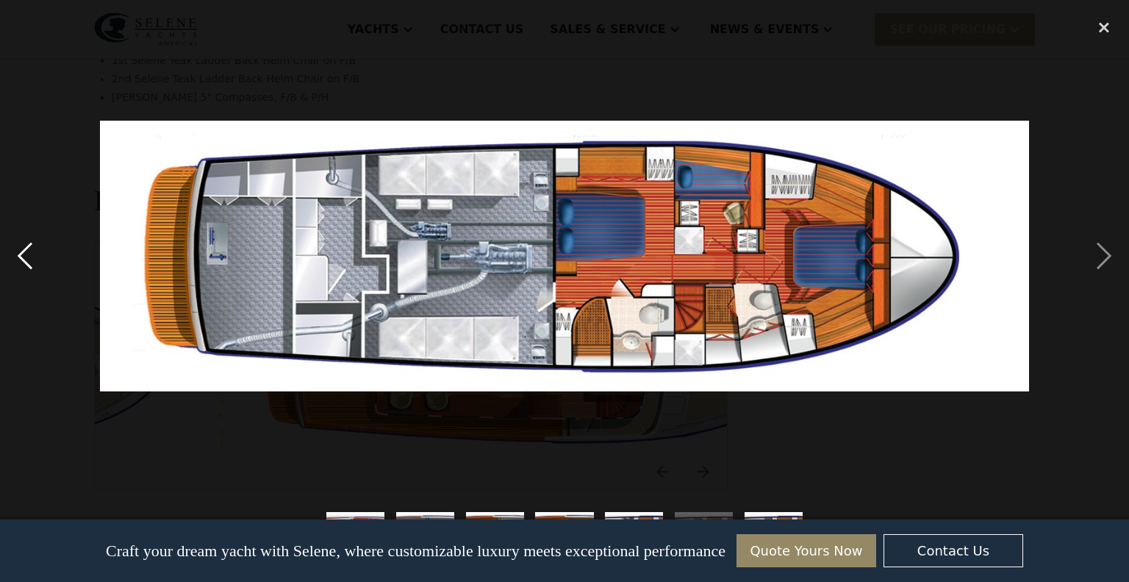
click at [29, 243] on div "previous image" at bounding box center [25, 256] width 50 height 488
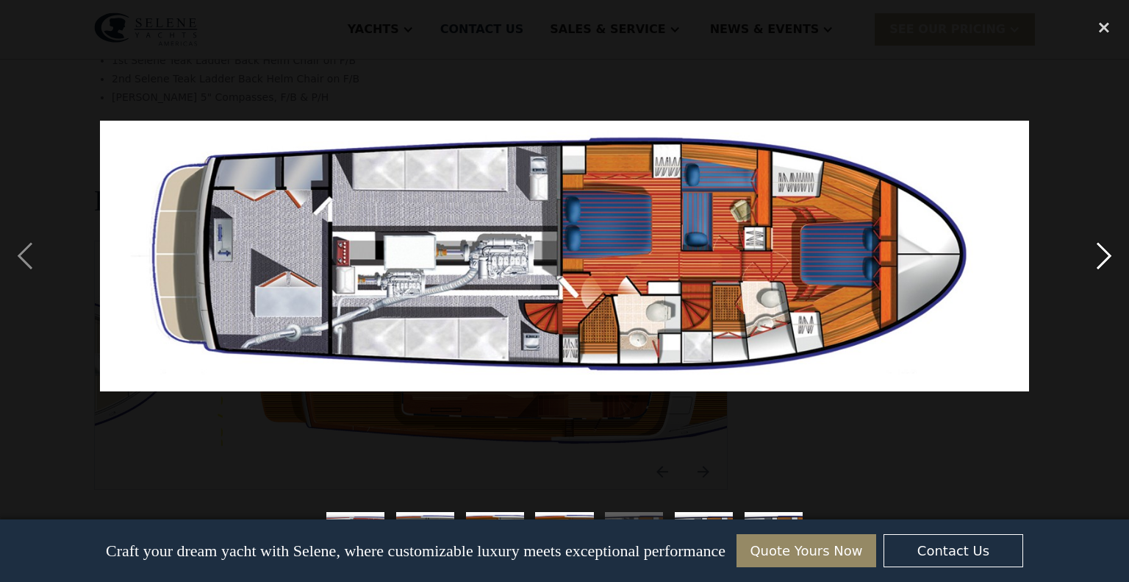
click at [1106, 250] on div "next image" at bounding box center [1104, 256] width 50 height 488
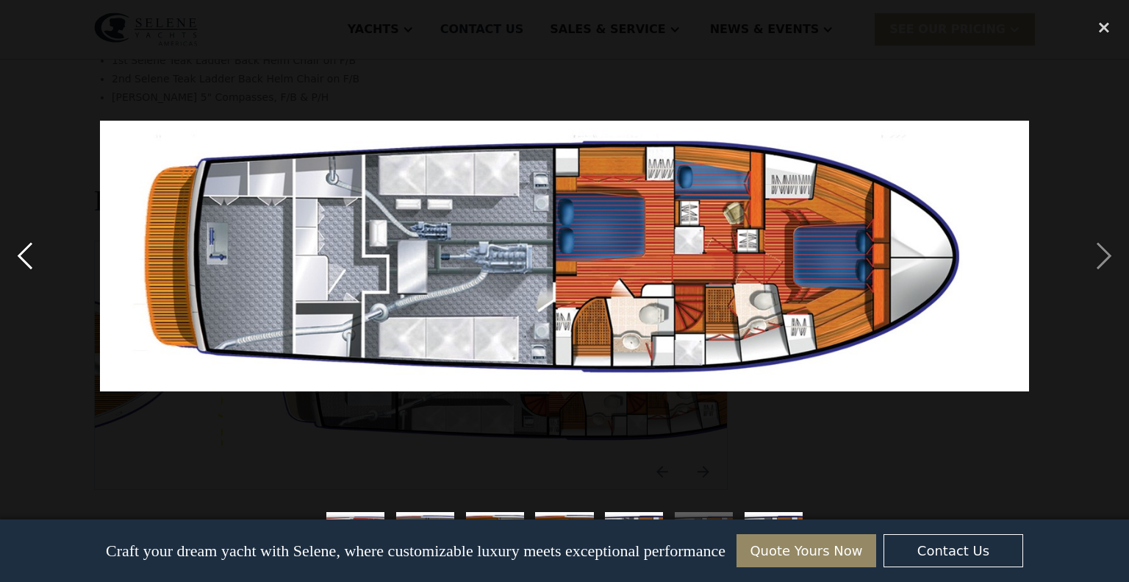
click at [25, 256] on div "previous image" at bounding box center [25, 256] width 50 height 488
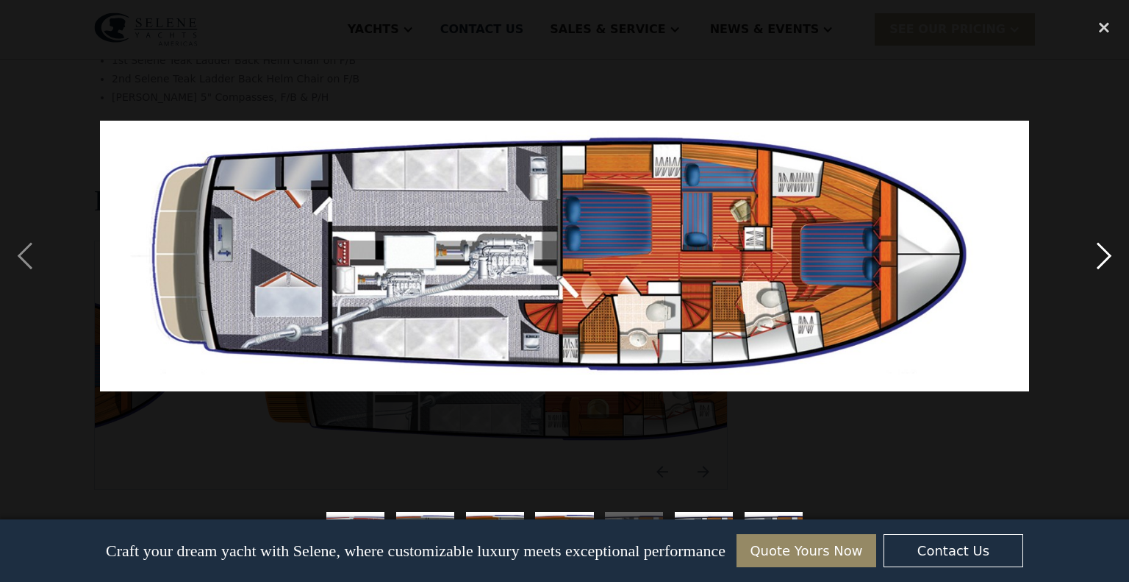
click at [1106, 253] on div "next image" at bounding box center [1104, 256] width 50 height 488
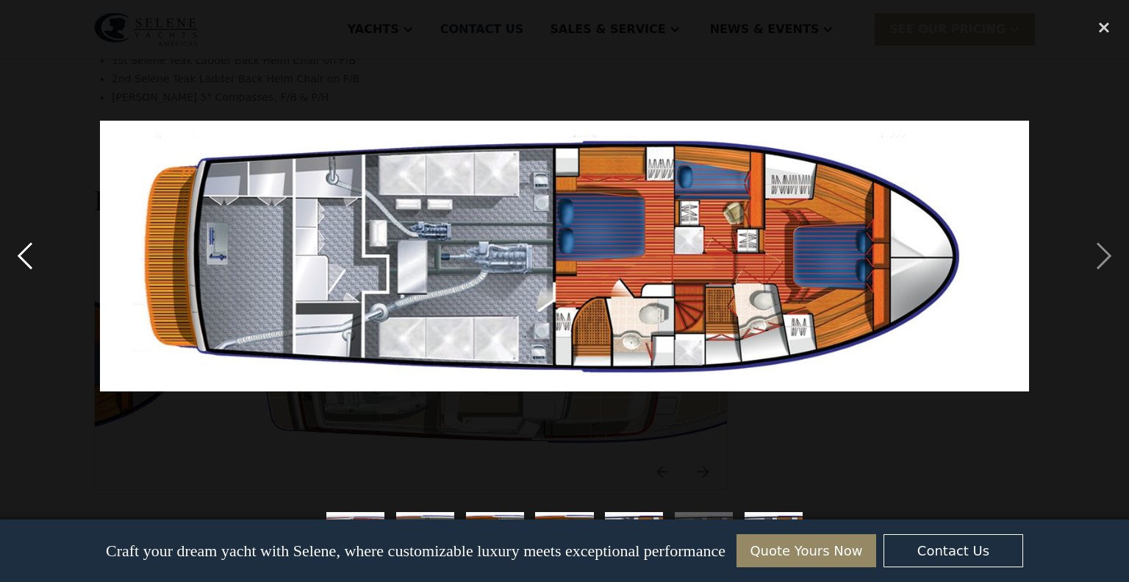
click at [24, 254] on div "previous image" at bounding box center [25, 256] width 50 height 488
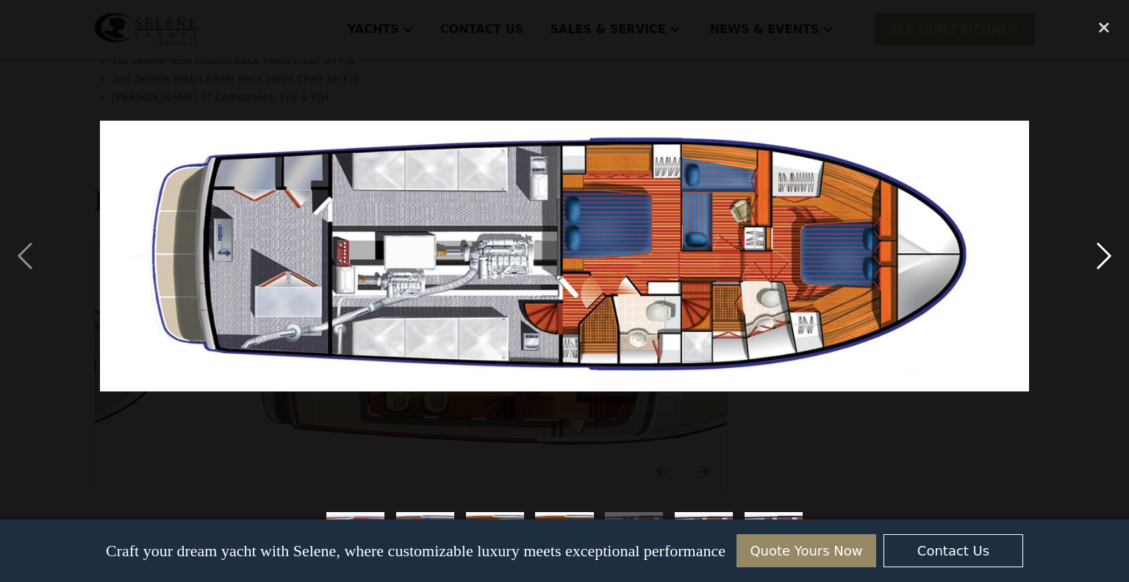
click at [1103, 252] on div "next image" at bounding box center [1104, 256] width 50 height 488
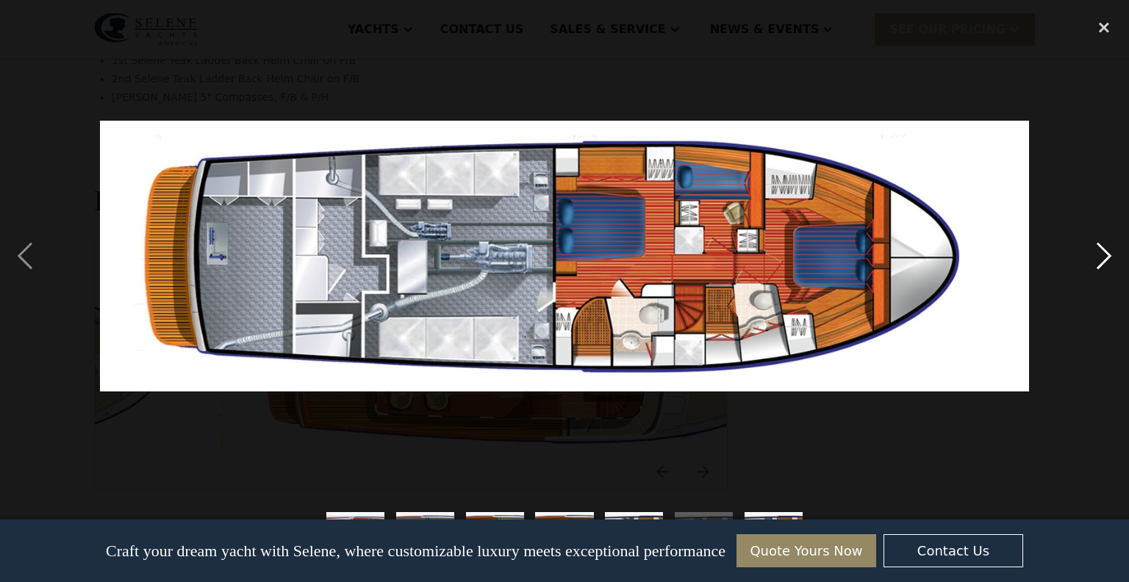
click at [1103, 252] on div "next image" at bounding box center [1104, 256] width 50 height 488
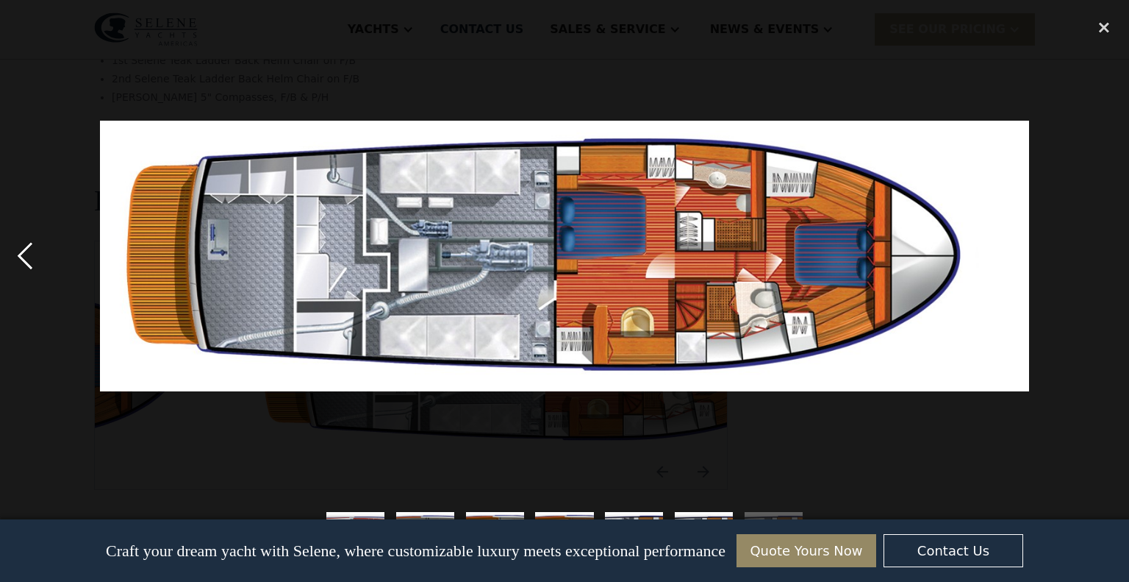
click at [25, 249] on div "previous image" at bounding box center [25, 256] width 50 height 488
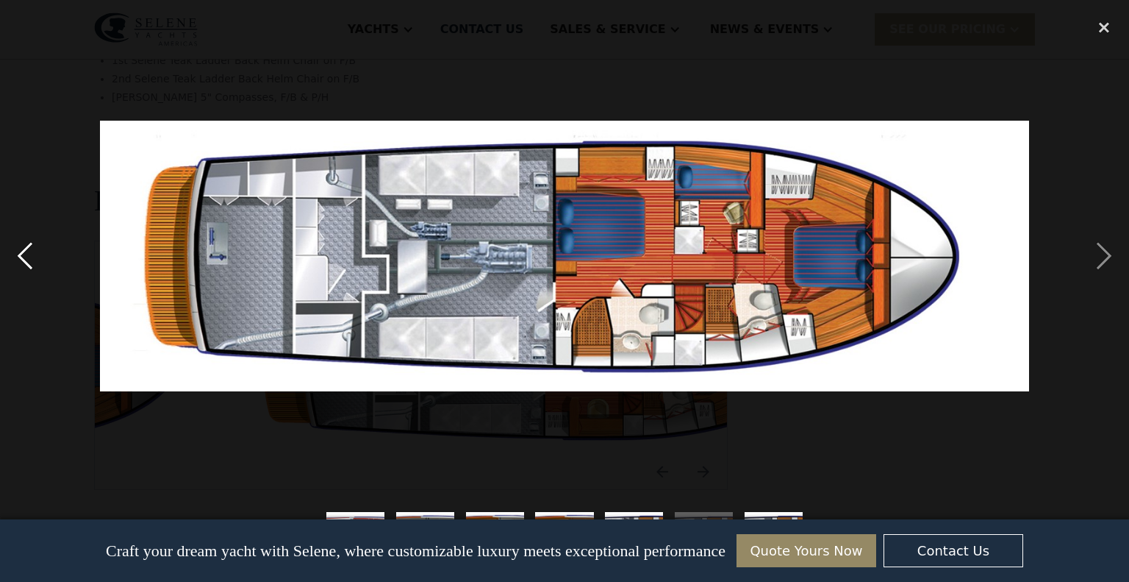
click at [25, 249] on div "previous image" at bounding box center [25, 256] width 50 height 488
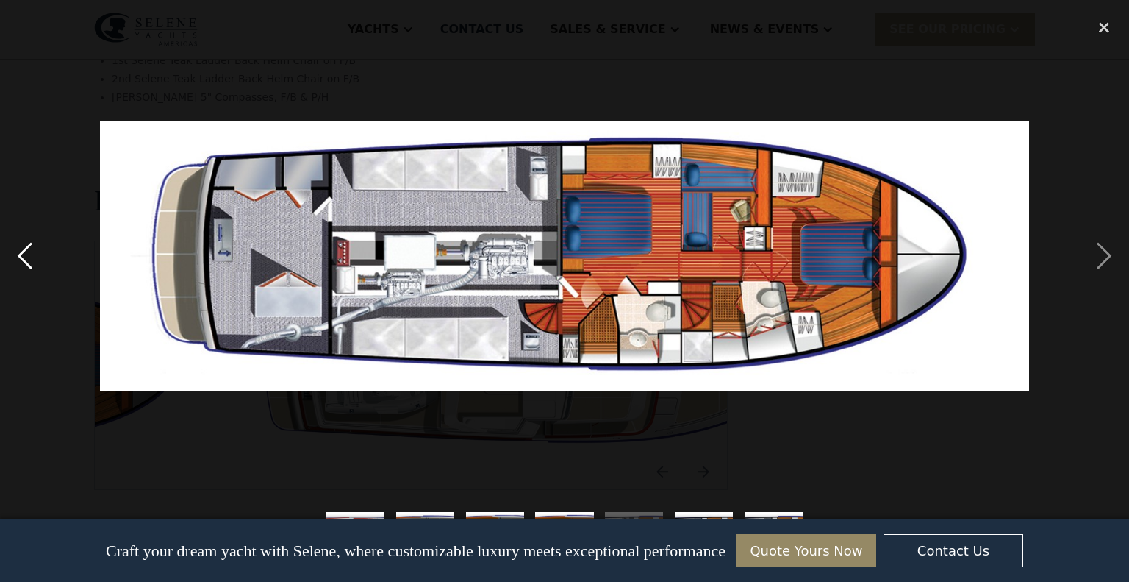
click at [25, 249] on div "previous image" at bounding box center [25, 256] width 50 height 488
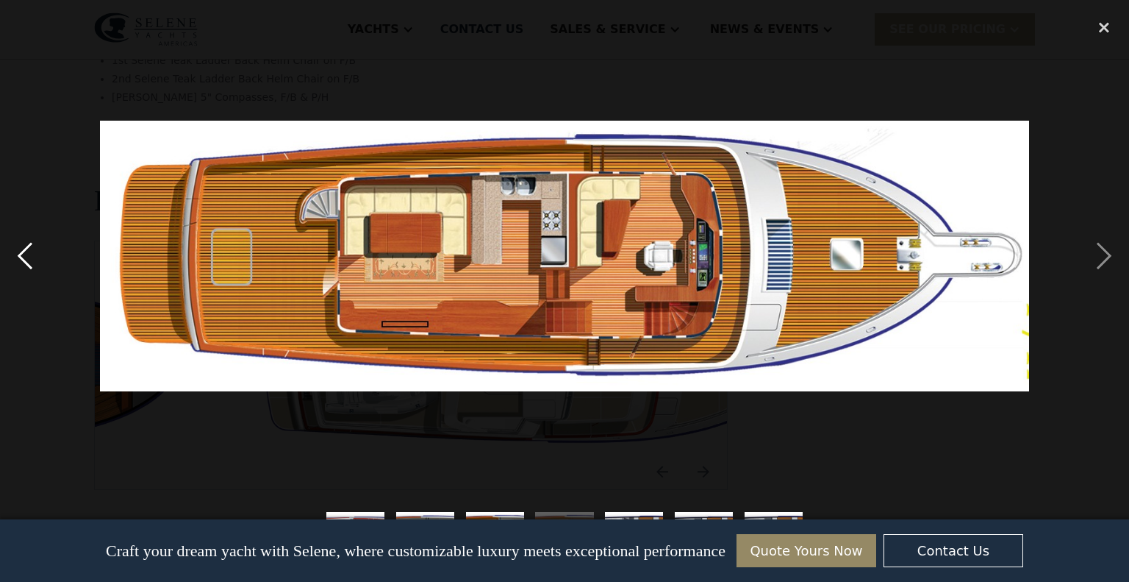
click at [26, 248] on div "previous image" at bounding box center [25, 256] width 50 height 488
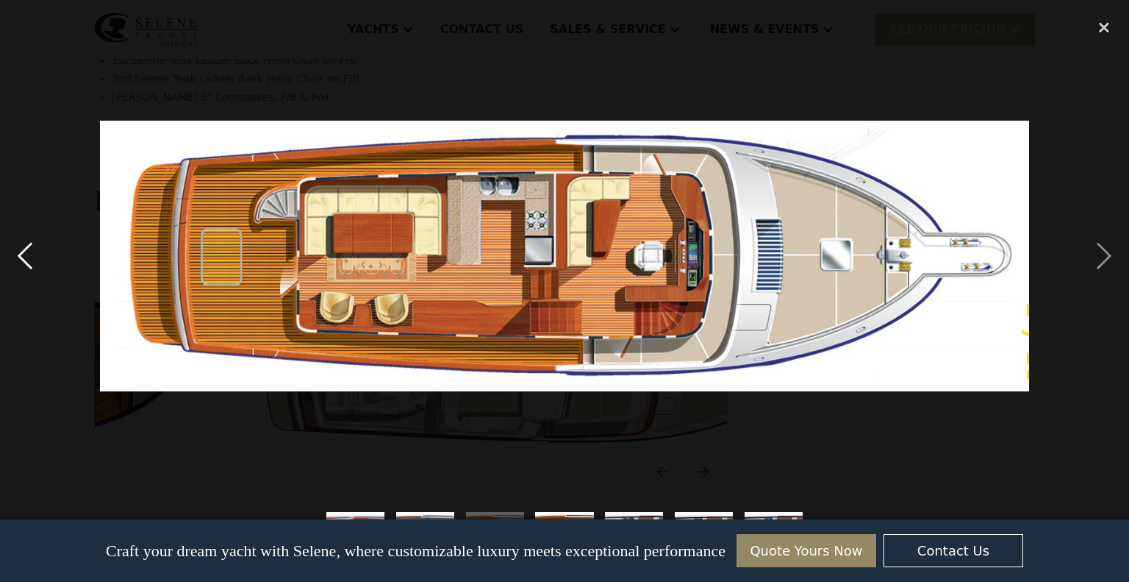
click at [26, 258] on div "previous image" at bounding box center [25, 256] width 50 height 488
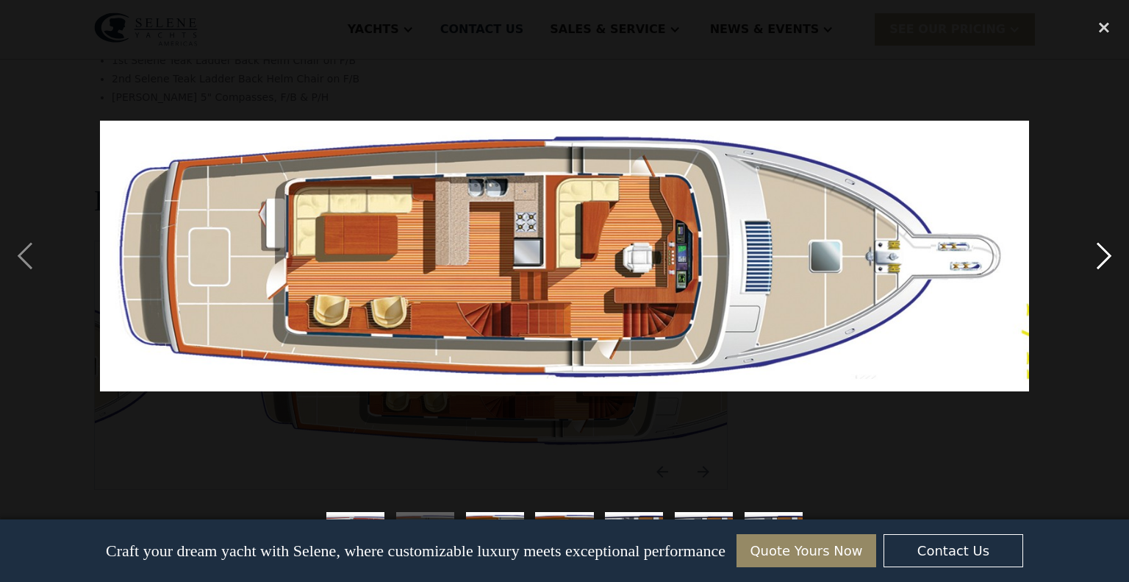
click at [1109, 254] on div "next image" at bounding box center [1104, 256] width 50 height 488
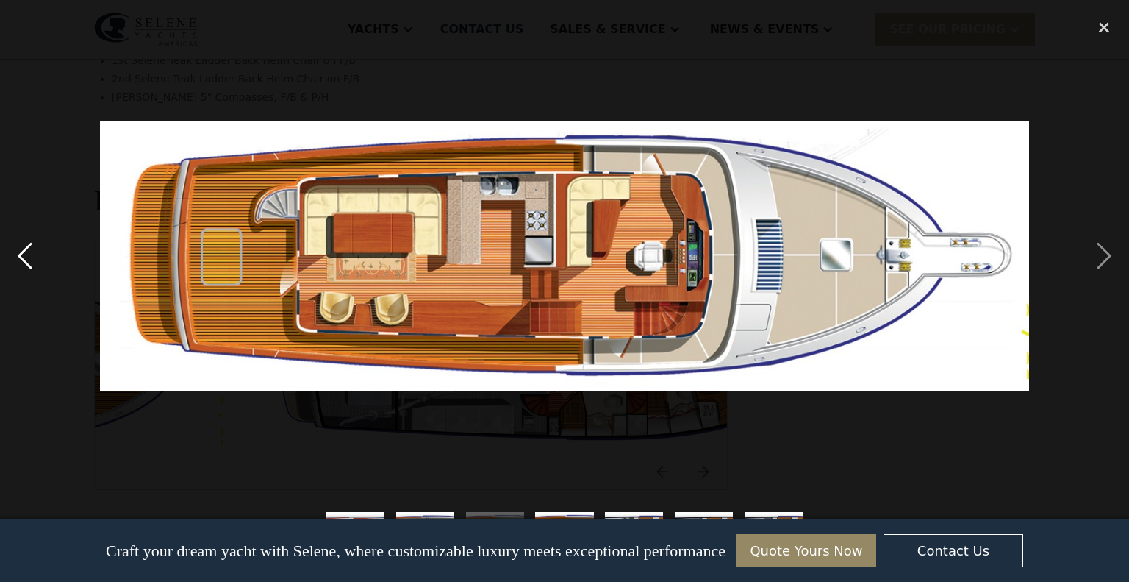
click at [21, 255] on div "previous image" at bounding box center [25, 256] width 50 height 488
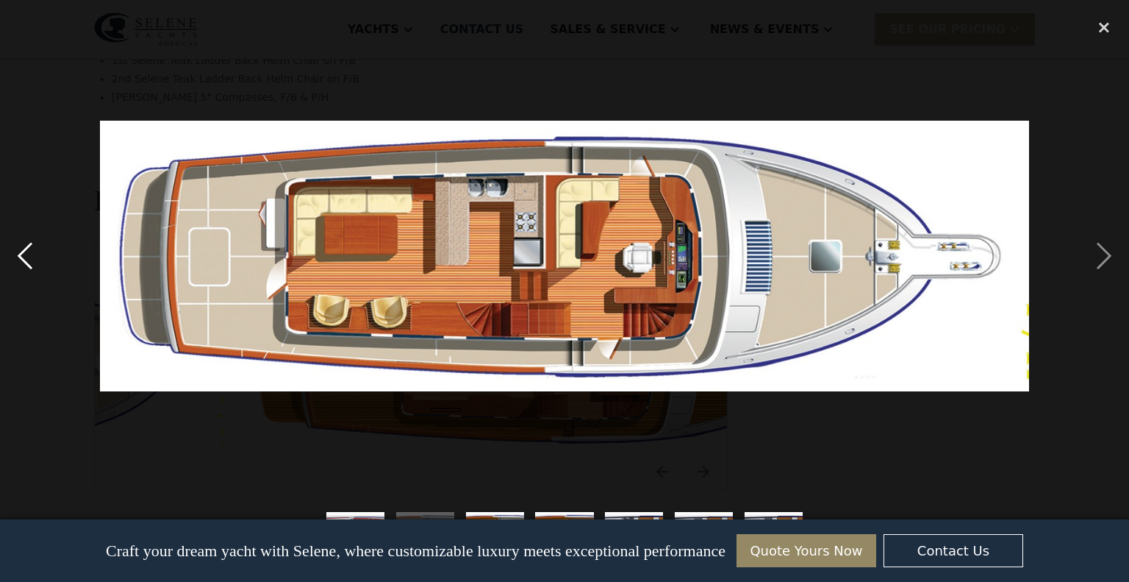
click at [26, 253] on div "previous image" at bounding box center [25, 256] width 50 height 488
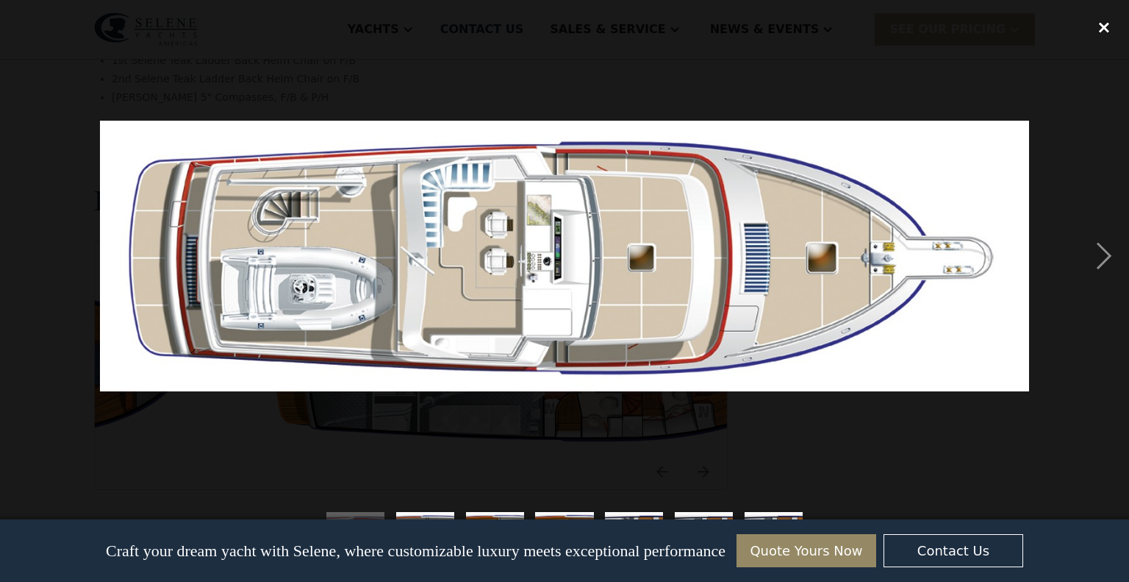
click at [1107, 29] on div "close lightbox" at bounding box center [1104, 28] width 50 height 32
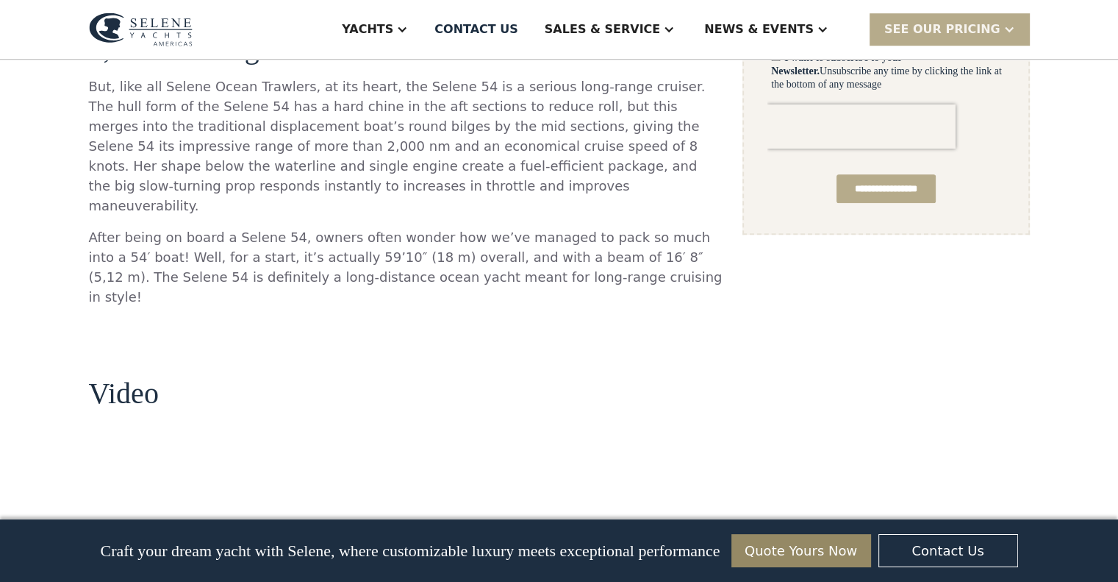
scroll to position [1022, 0]
